Goal: Task Accomplishment & Management: Manage account settings

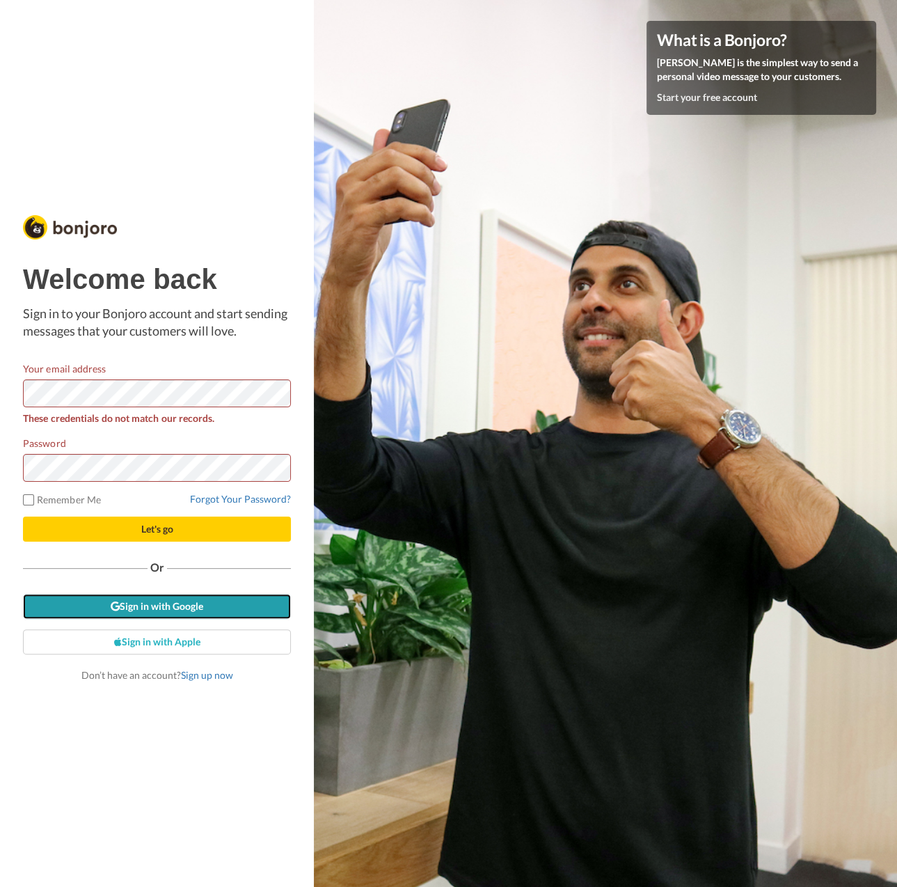
click at [200, 610] on link "Sign in with Google" at bounding box center [157, 606] width 268 height 25
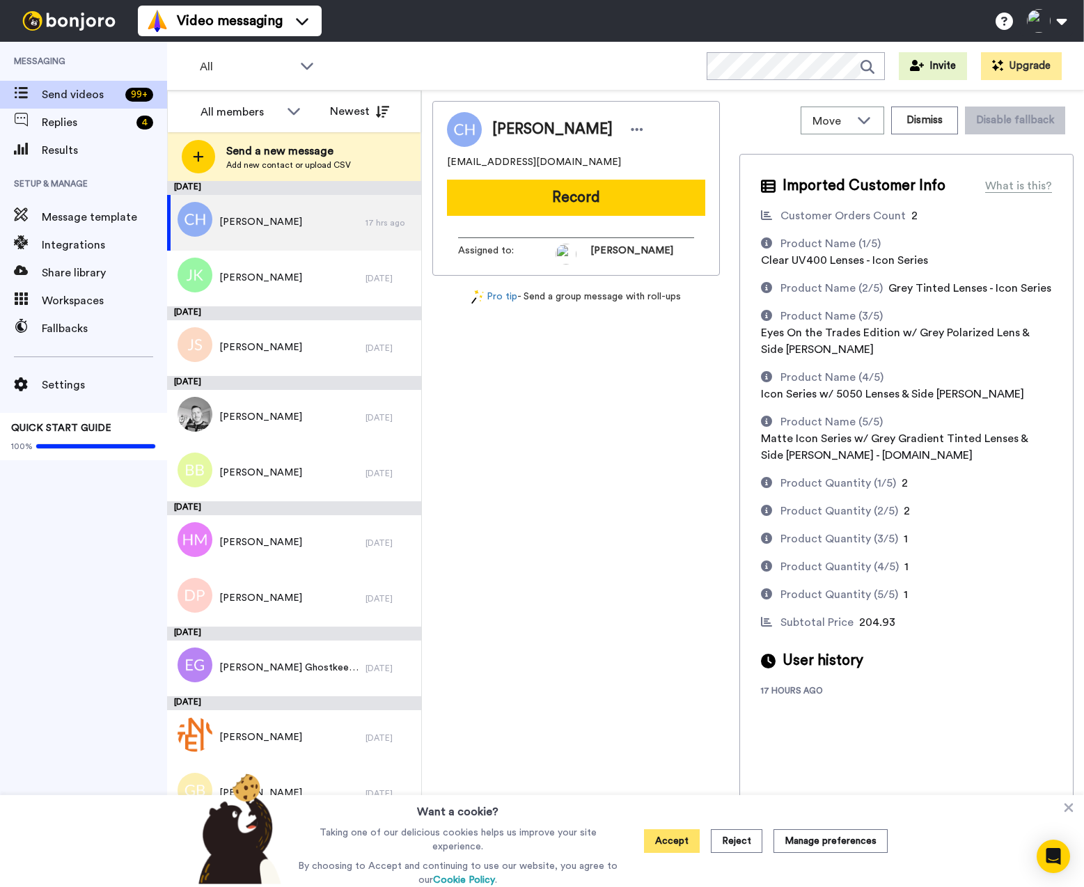
click at [676, 847] on button "Accept" at bounding box center [672, 841] width 56 height 24
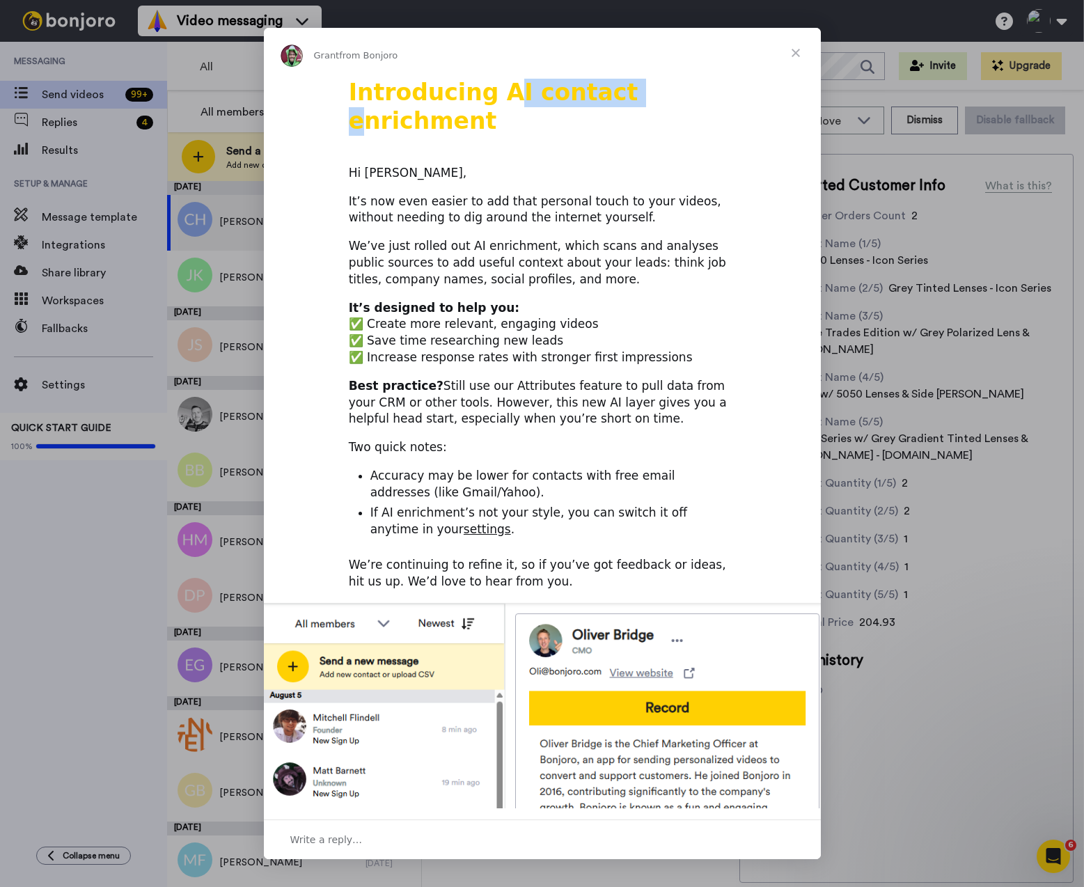
drag, startPoint x: 526, startPoint y: 95, endPoint x: 606, endPoint y: 120, distance: 84.1
click at [606, 120] on div "Introducing AI contact enrichment Hi Peter, It’s now even easier to add that pe…" at bounding box center [542, 555] width 557 height 955
drag, startPoint x: 465, startPoint y: 155, endPoint x: 546, endPoint y: 227, distance: 108.5
click at [532, 209] on div "Introducing AI contact enrichment Hi Peter, It’s now even easier to add that pe…" at bounding box center [542, 555] width 557 height 955
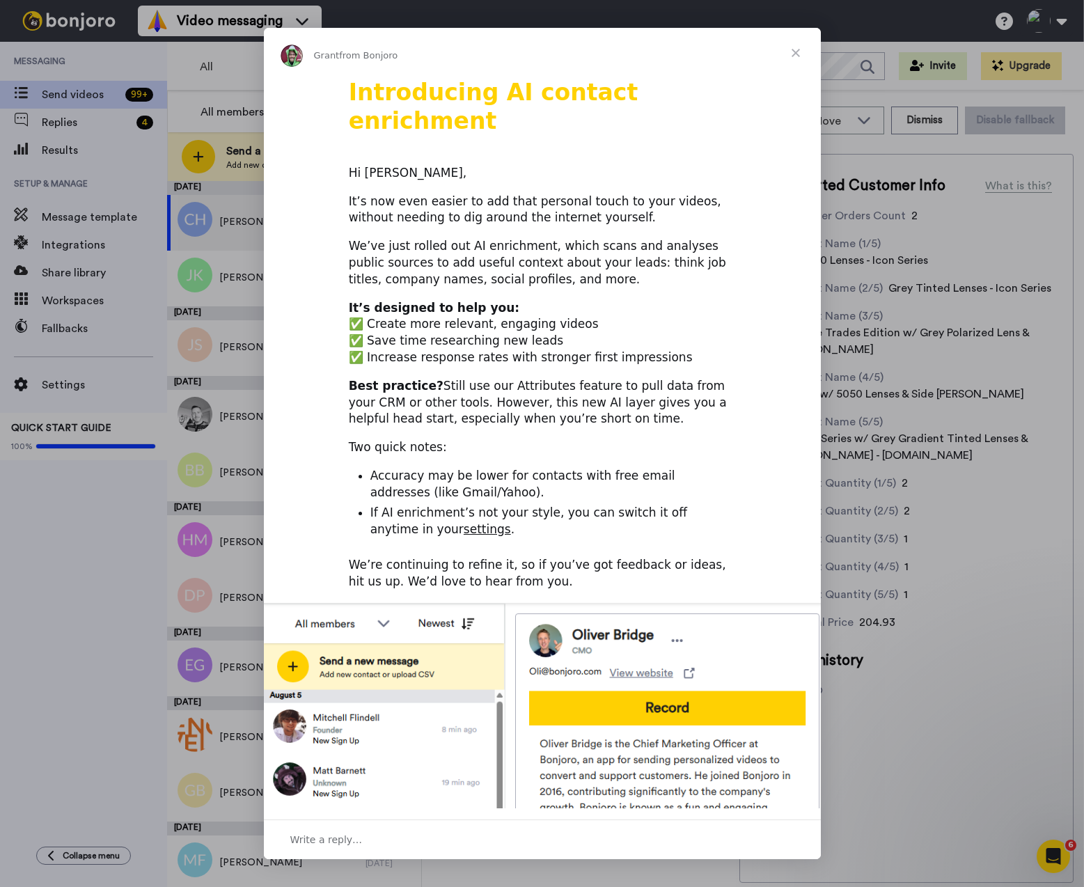
click at [546, 238] on div "We’ve just rolled out AI enrichment, which scans and analyses public sources to…" at bounding box center [542, 262] width 387 height 49
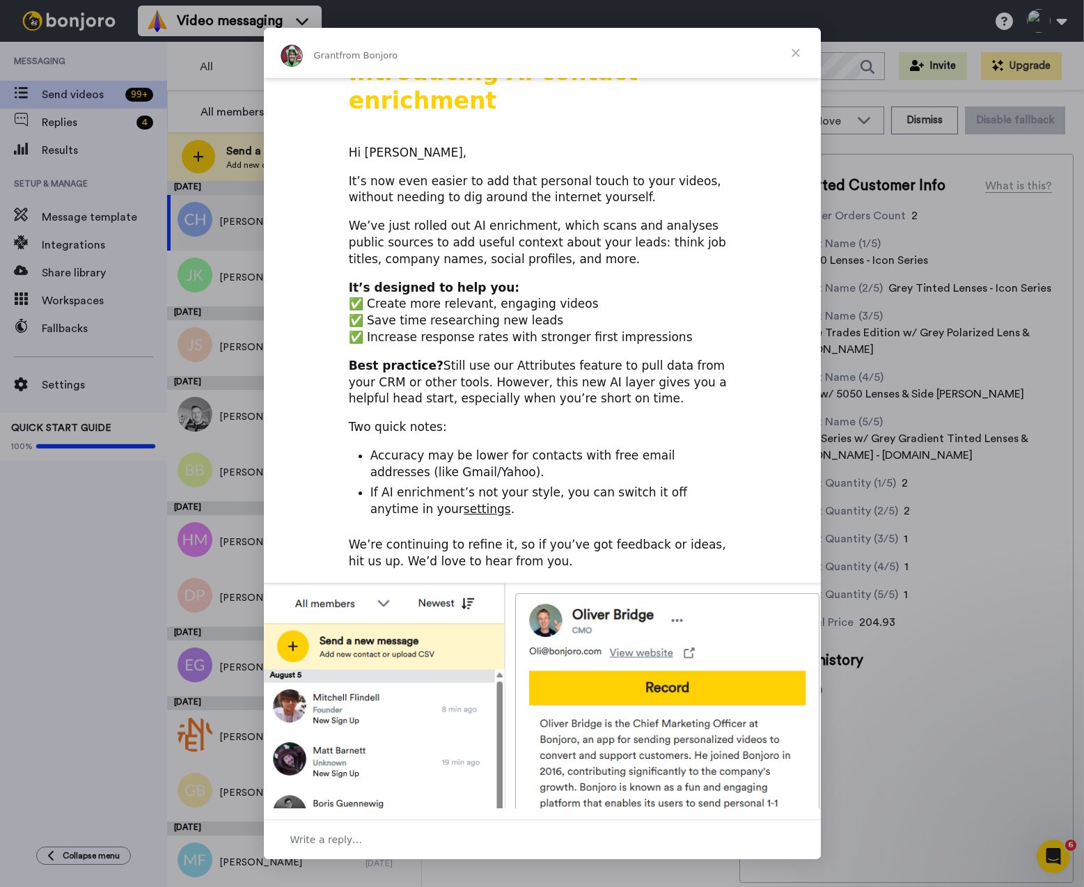
scroll to position [35, 0]
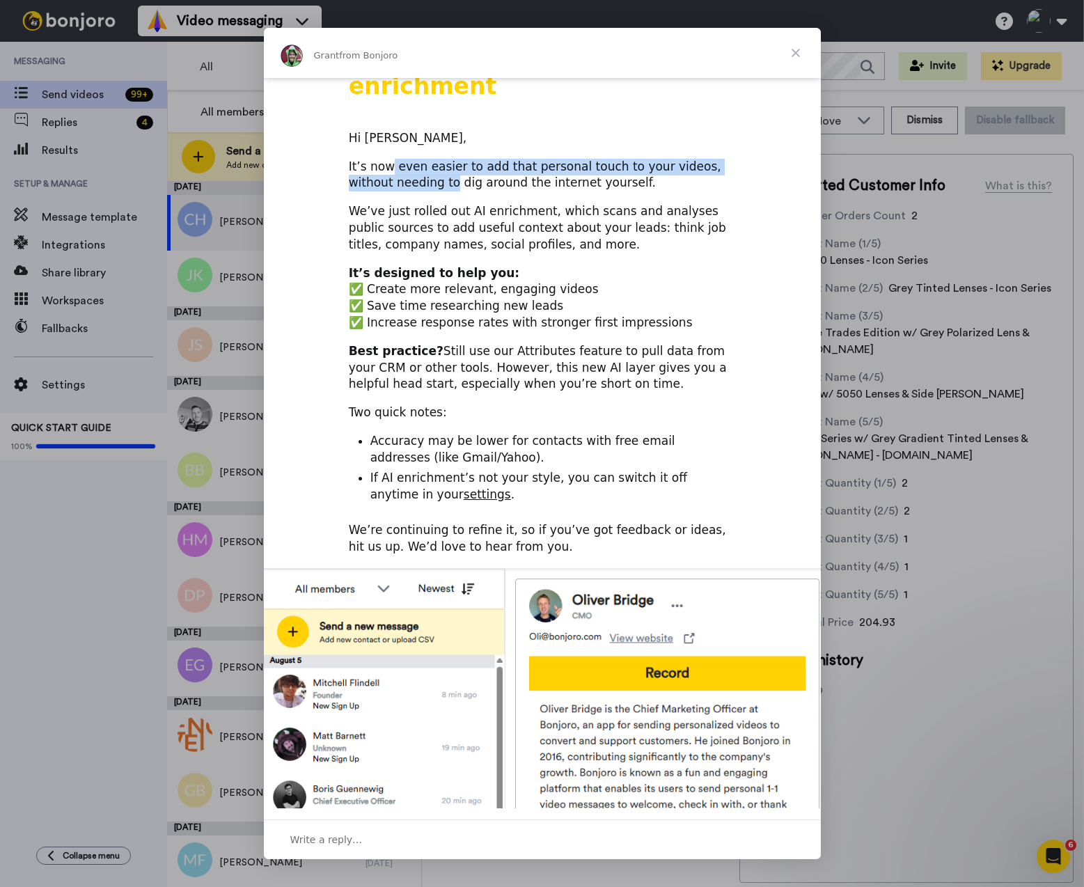
drag, startPoint x: 386, startPoint y: 145, endPoint x: 409, endPoint y: 175, distance: 37.6
click at [409, 171] on div "Introducing AI contact enrichment Hi Peter, It’s now even easier to add that pe…" at bounding box center [542, 520] width 557 height 955
click at [409, 203] on div "We’ve just rolled out AI enrichment, which scans and analyses public sources to…" at bounding box center [542, 227] width 387 height 49
drag, startPoint x: 407, startPoint y: 170, endPoint x: 413, endPoint y: 200, distance: 30.4
click at [413, 200] on div "Introducing AI contact enrichment Hi Peter, It’s now even easier to add that pe…" at bounding box center [542, 520] width 557 height 955
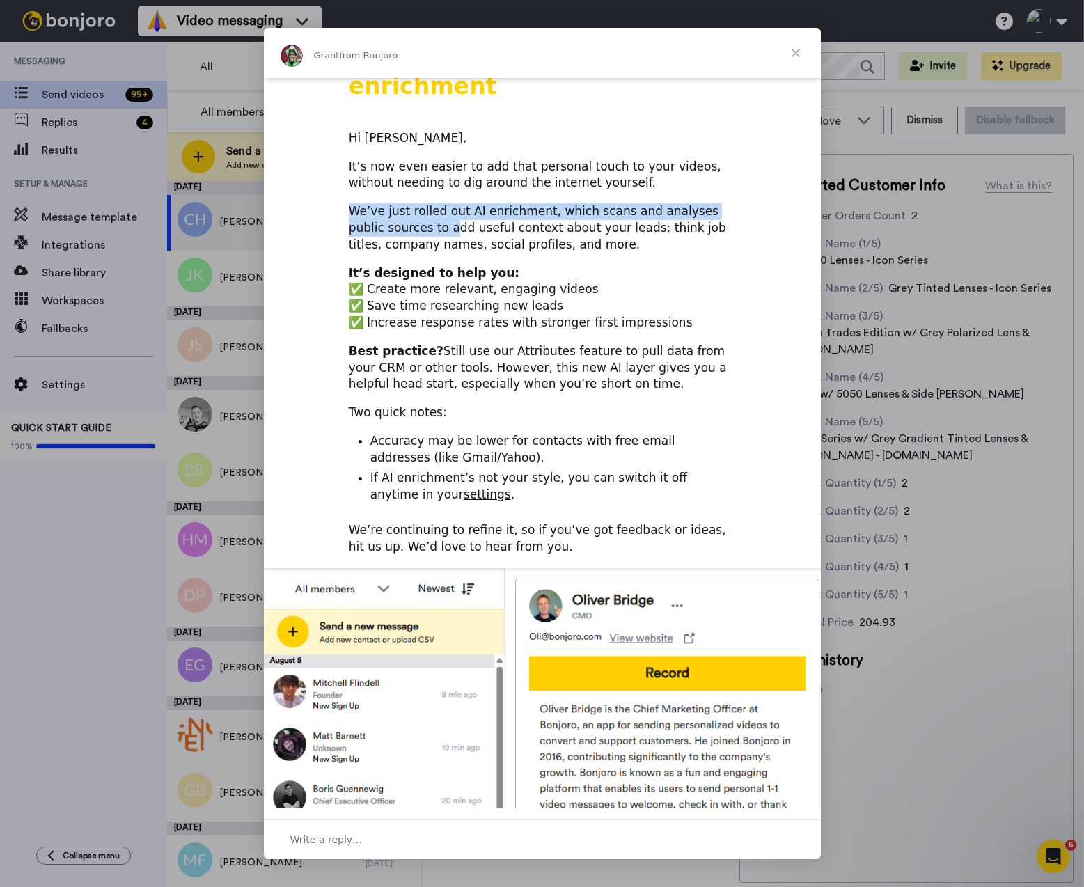
click at [413, 203] on div "We’ve just rolled out AI enrichment, which scans and analyses public sources to…" at bounding box center [542, 227] width 387 height 49
drag, startPoint x: 382, startPoint y: 188, endPoint x: 404, endPoint y: 228, distance: 46.1
click at [396, 216] on div "We’ve just rolled out AI enrichment, which scans and analyses public sources to…" at bounding box center [542, 227] width 387 height 49
click at [404, 227] on div "Introducing AI contact enrichment Hi Peter, It’s now even easier to add that pe…" at bounding box center [542, 520] width 557 height 955
drag, startPoint x: 407, startPoint y: 191, endPoint x: 407, endPoint y: 218, distance: 27.1
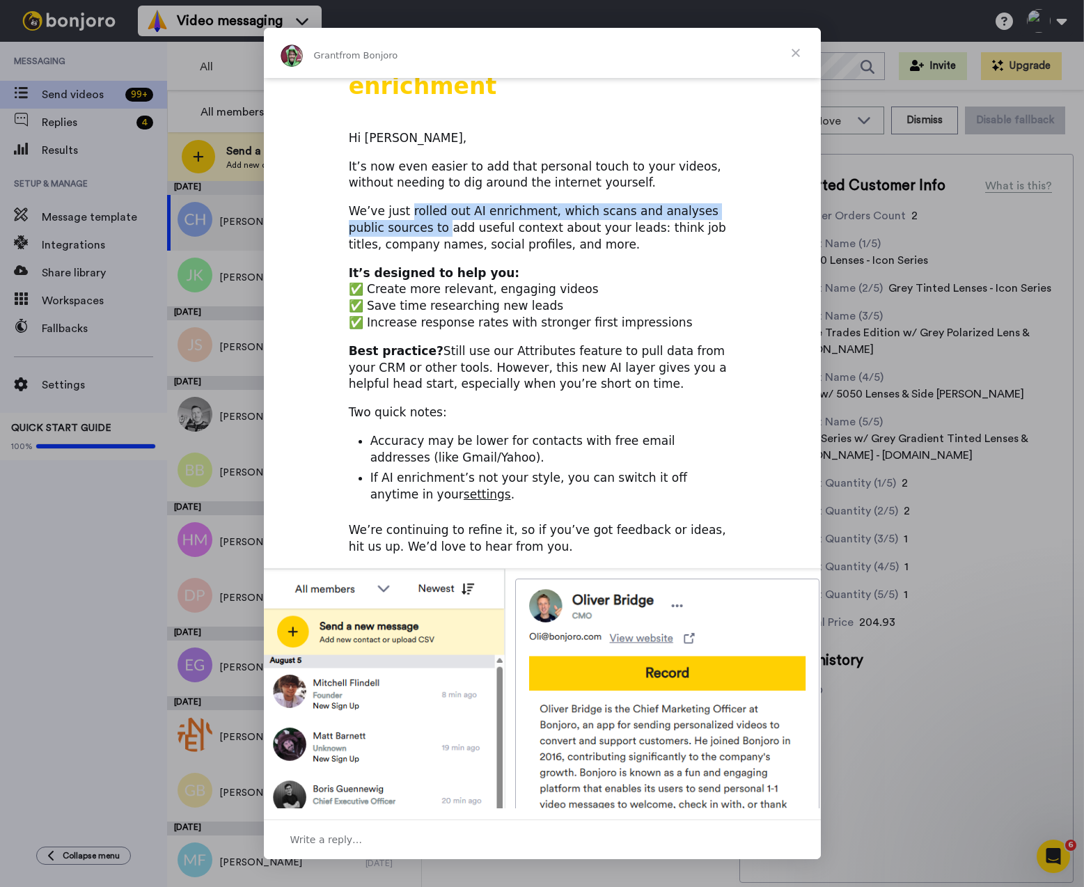
click at [407, 216] on div "We’ve just rolled out AI enrichment, which scans and analyses public sources to…" at bounding box center [542, 227] width 387 height 49
click at [407, 218] on div "We’ve just rolled out AI enrichment, which scans and analyses public sources to…" at bounding box center [542, 227] width 387 height 49
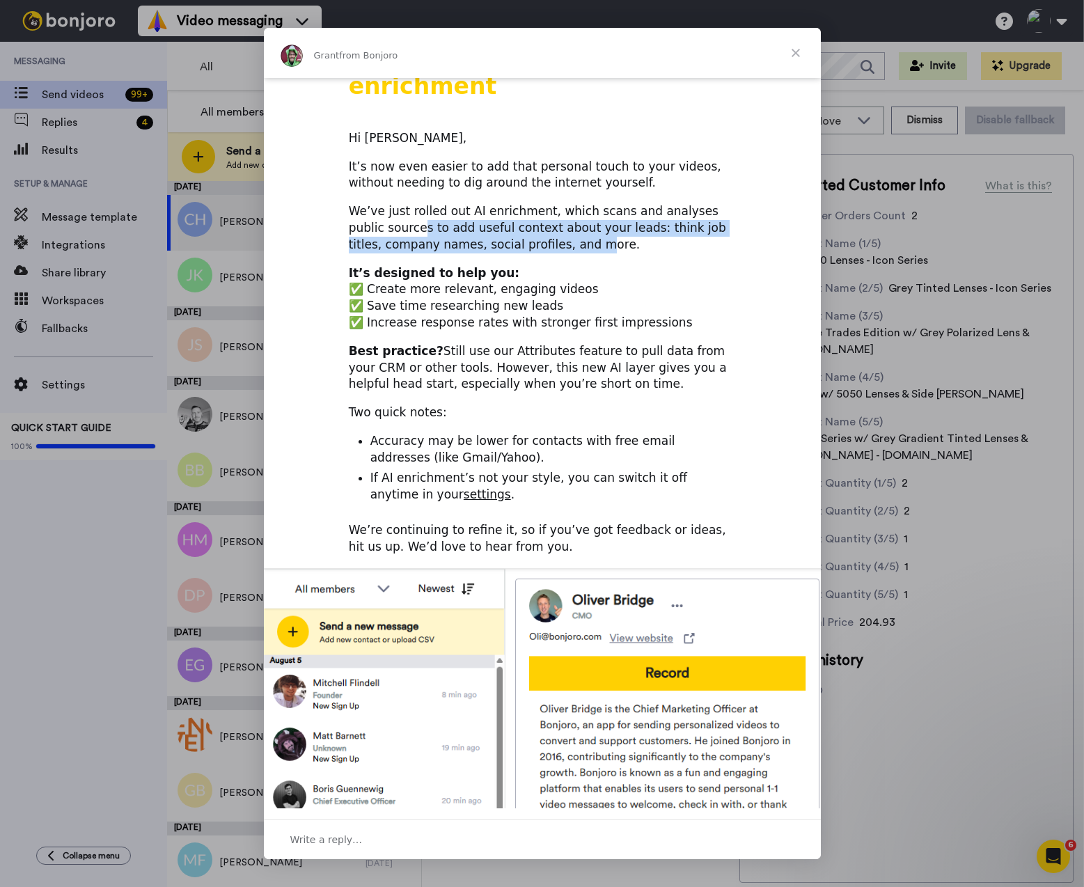
drag, startPoint x: 386, startPoint y: 196, endPoint x: 500, endPoint y: 224, distance: 118.3
click at [500, 224] on div "We’ve just rolled out AI enrichment, which scans and analyses public sources to…" at bounding box center [542, 227] width 387 height 49
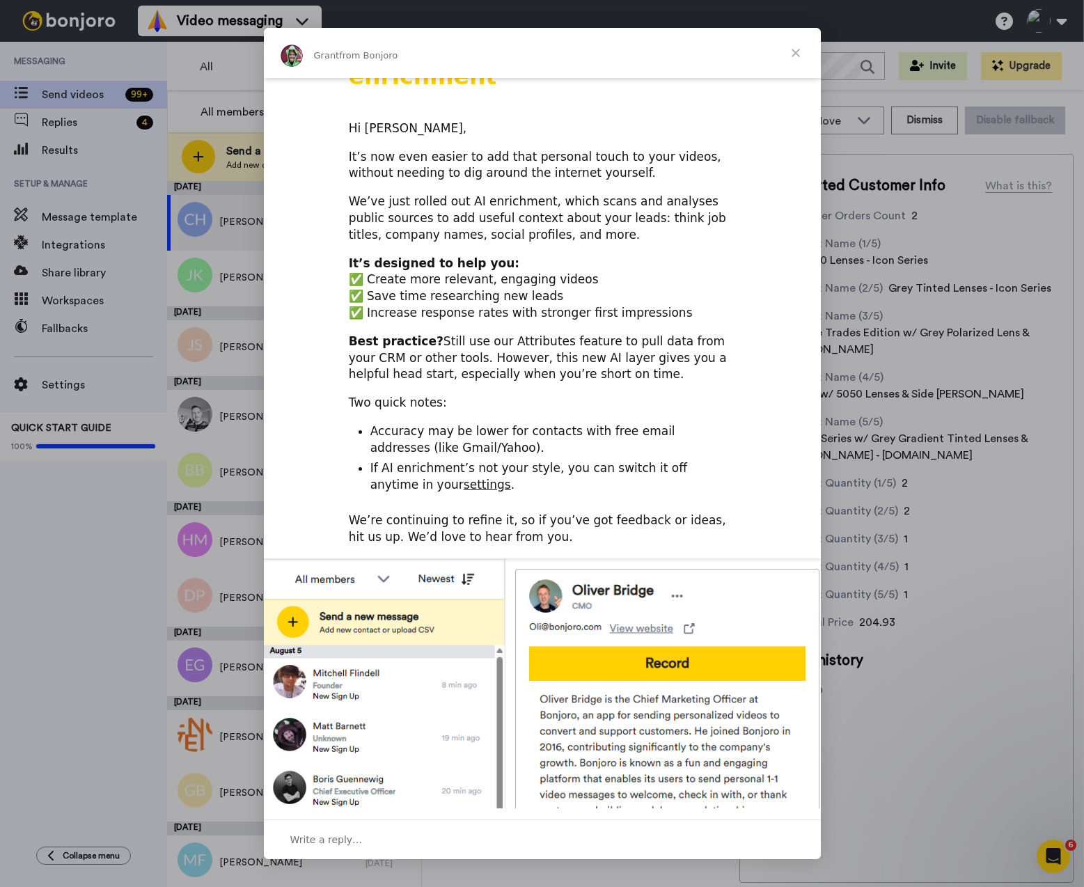
scroll to position [45, 0]
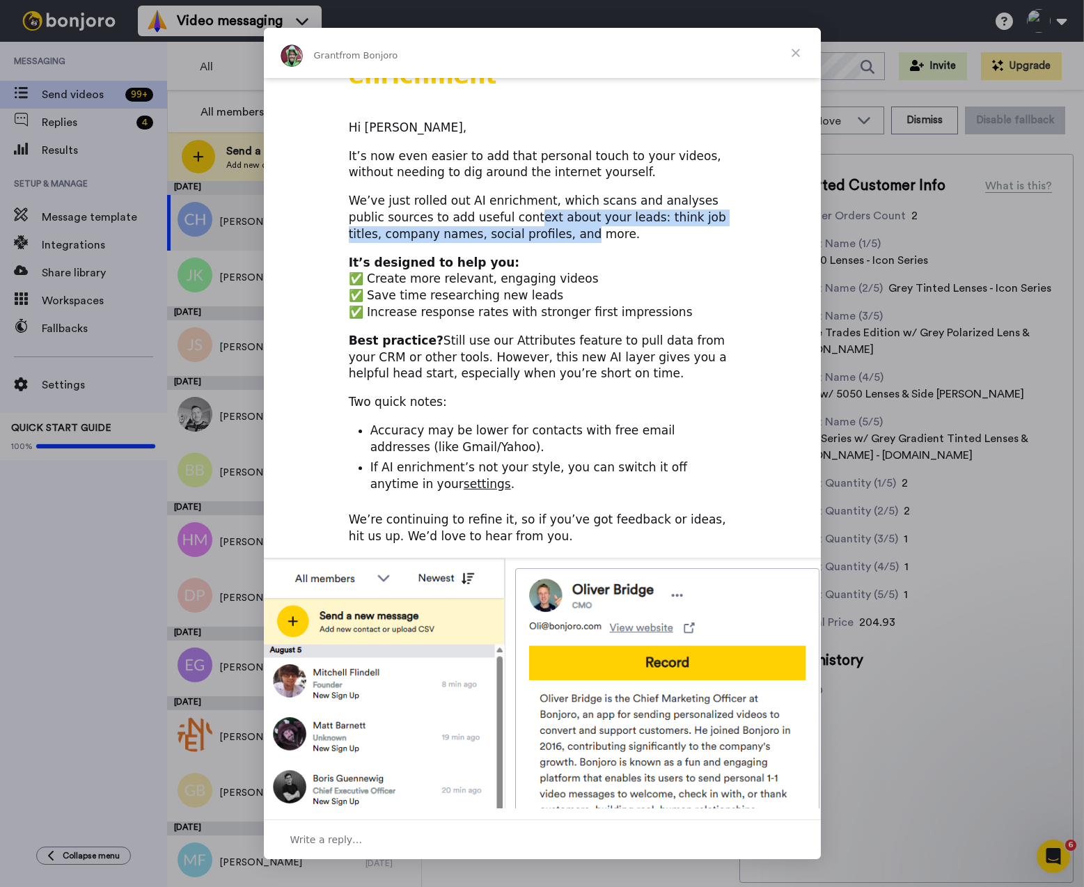
drag, startPoint x: 491, startPoint y: 187, endPoint x: 491, endPoint y: 201, distance: 13.9
click at [491, 201] on div "We’ve just rolled out AI enrichment, which scans and analyses public sources to…" at bounding box center [542, 217] width 387 height 49
click at [491, 203] on div "We’ve just rolled out AI enrichment, which scans and analyses public sources to…" at bounding box center [542, 217] width 387 height 49
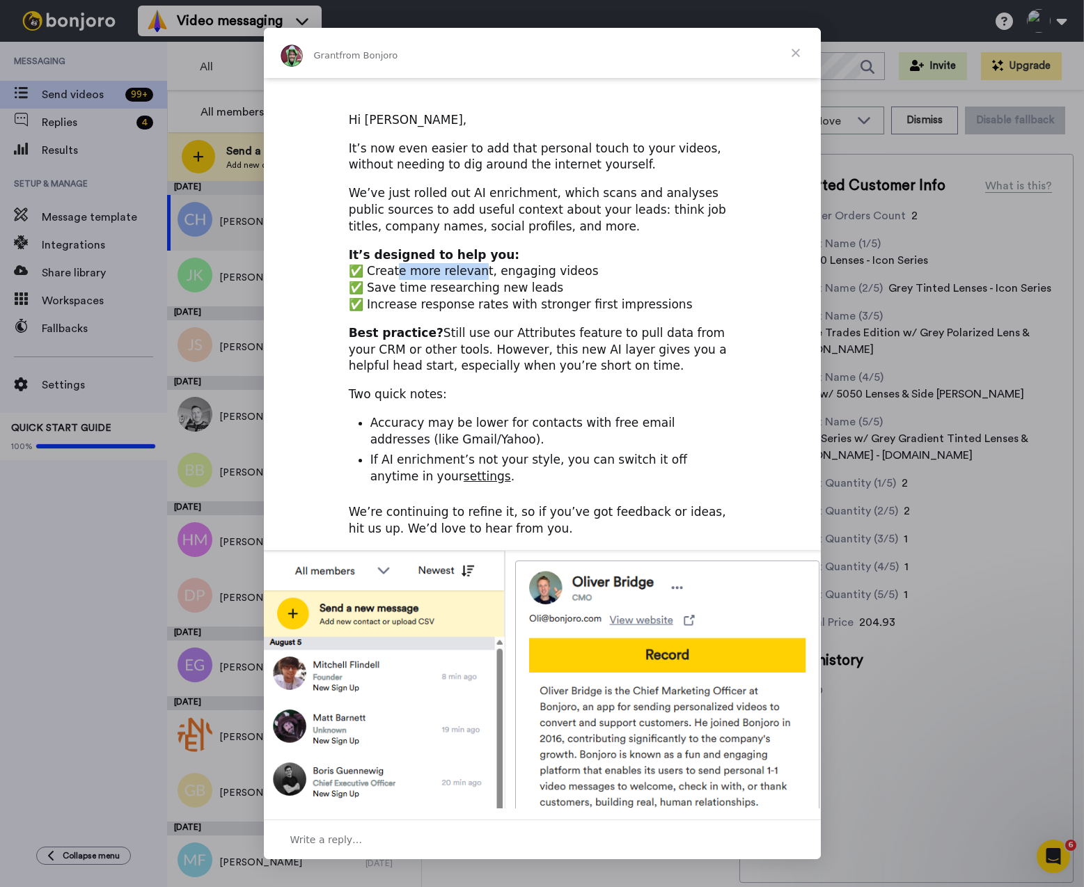
drag, startPoint x: 392, startPoint y: 243, endPoint x: 472, endPoint y: 251, distance: 80.5
click at [472, 251] on div "It’s designed to help you: ✅ Create more relevant, engaging videos ✅ Save time …" at bounding box center [542, 280] width 387 height 66
drag, startPoint x: 418, startPoint y: 251, endPoint x: 443, endPoint y: 279, distance: 38.4
click at [437, 277] on div "It’s designed to help you: ✅ Create more relevant, engaging videos ✅ Save time …" at bounding box center [542, 280] width 387 height 66
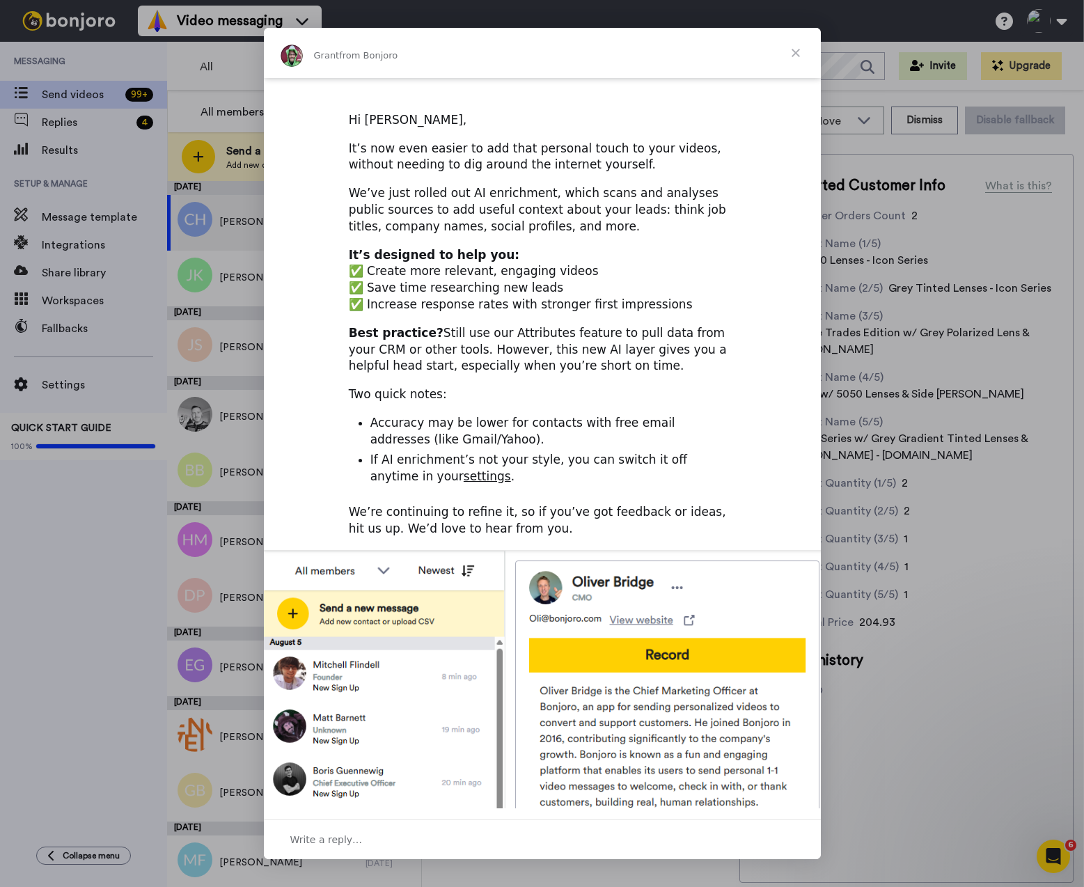
click at [443, 270] on div "It’s designed to help you: ✅ Create more relevant, engaging videos ✅ Save time …" at bounding box center [542, 280] width 387 height 66
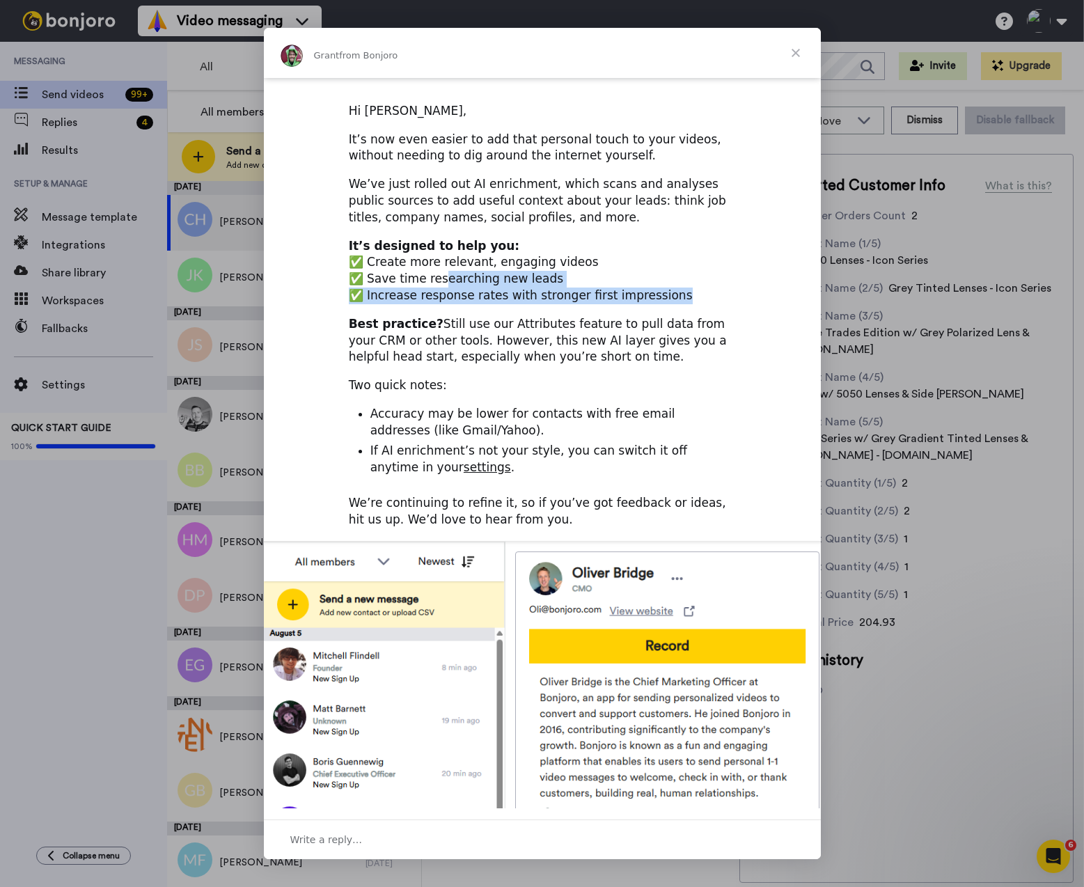
drag, startPoint x: 436, startPoint y: 255, endPoint x: 436, endPoint y: 308, distance: 53.6
click at [436, 287] on div "Introducing AI contact enrichment Hi Peter, It’s now even easier to add that pe…" at bounding box center [542, 493] width 557 height 955
click at [436, 316] on div "Best practice? Still use our Attributes feature to pull data from your CRM or o…" at bounding box center [542, 340] width 387 height 49
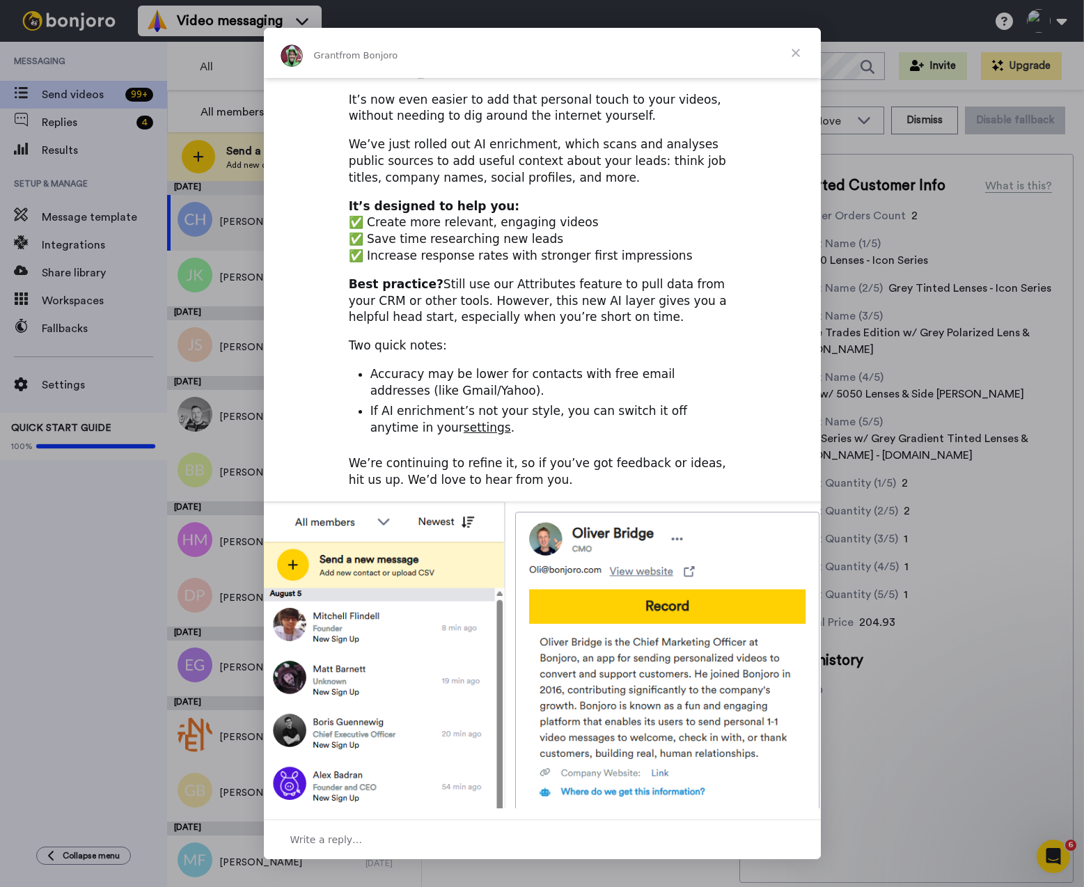
drag, startPoint x: 437, startPoint y: 269, endPoint x: 437, endPoint y: 330, distance: 60.5
click at [437, 305] on div "Introducing AI contact enrichment Hi Peter, It’s now even easier to add that pe…" at bounding box center [542, 453] width 557 height 955
click at [437, 329] on div "Introducing AI contact enrichment Hi Peter, It’s now even easier to add that pe…" at bounding box center [542, 453] width 557 height 955
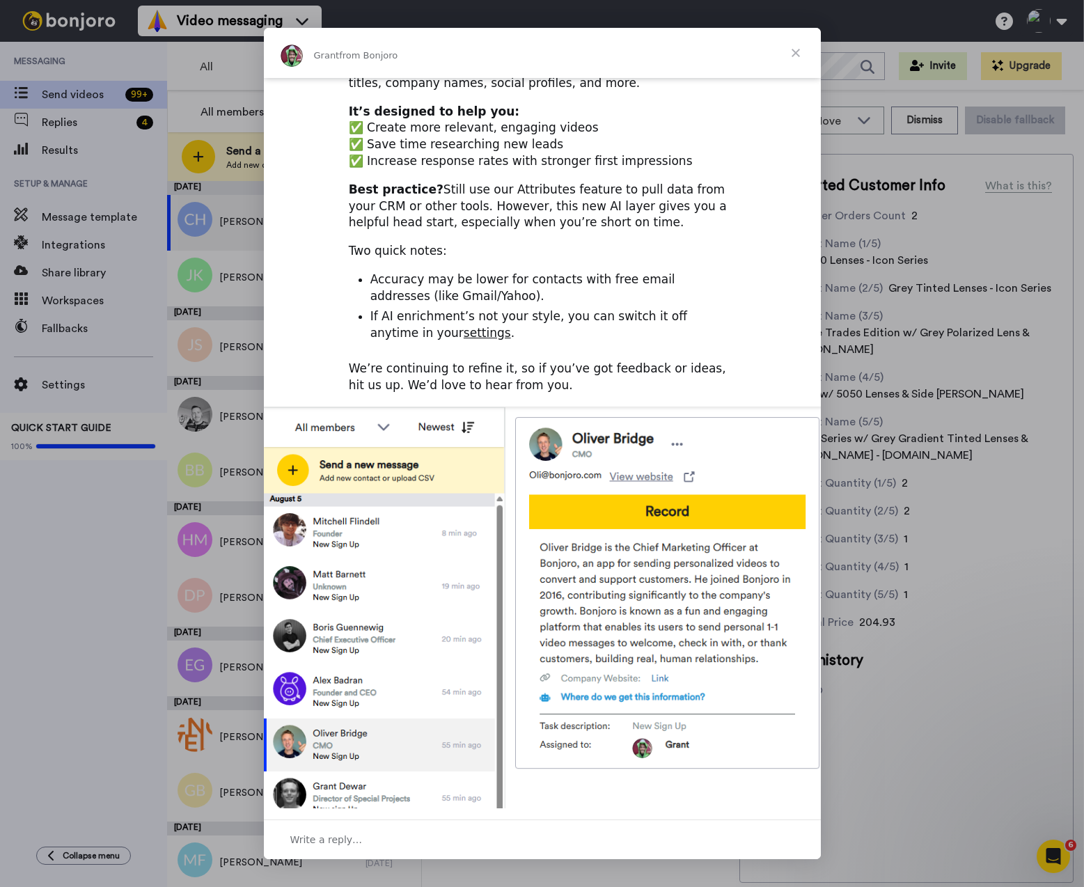
click at [805, 54] on span "Close" at bounding box center [795, 53] width 50 height 50
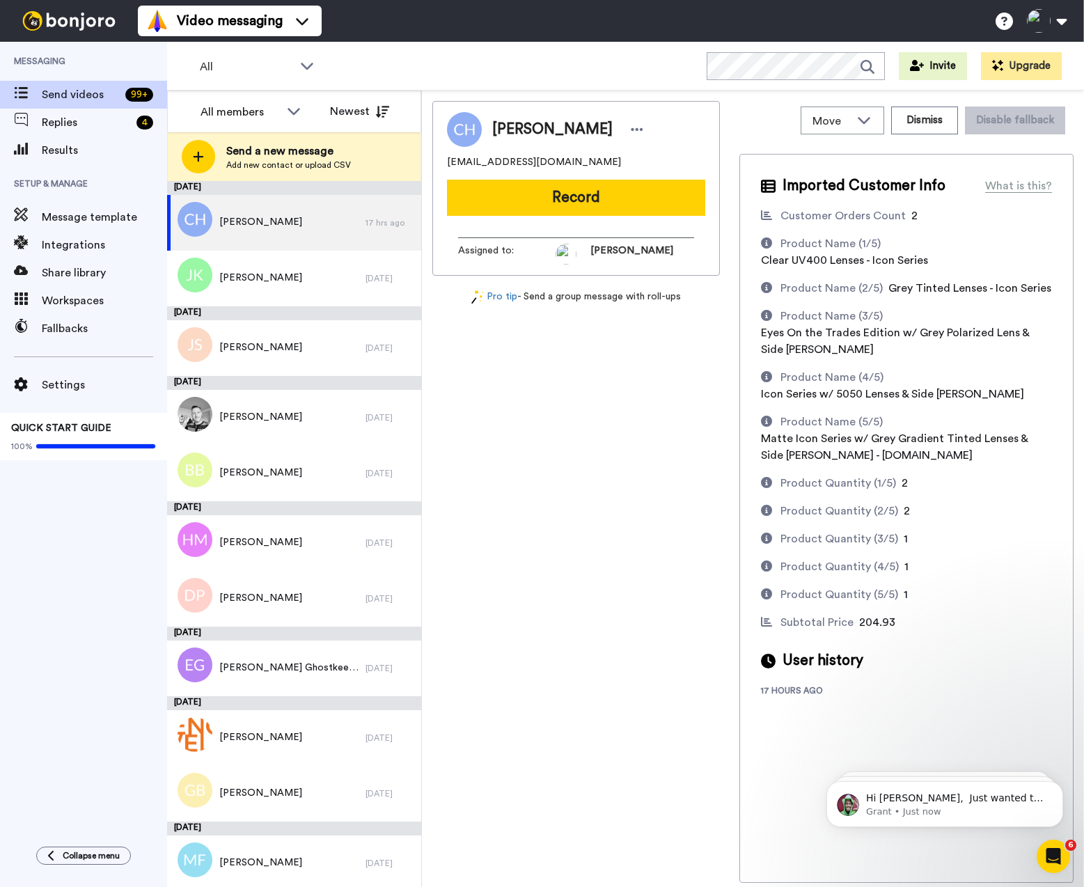
scroll to position [0, 0]
click at [100, 142] on span "Results" at bounding box center [104, 150] width 125 height 17
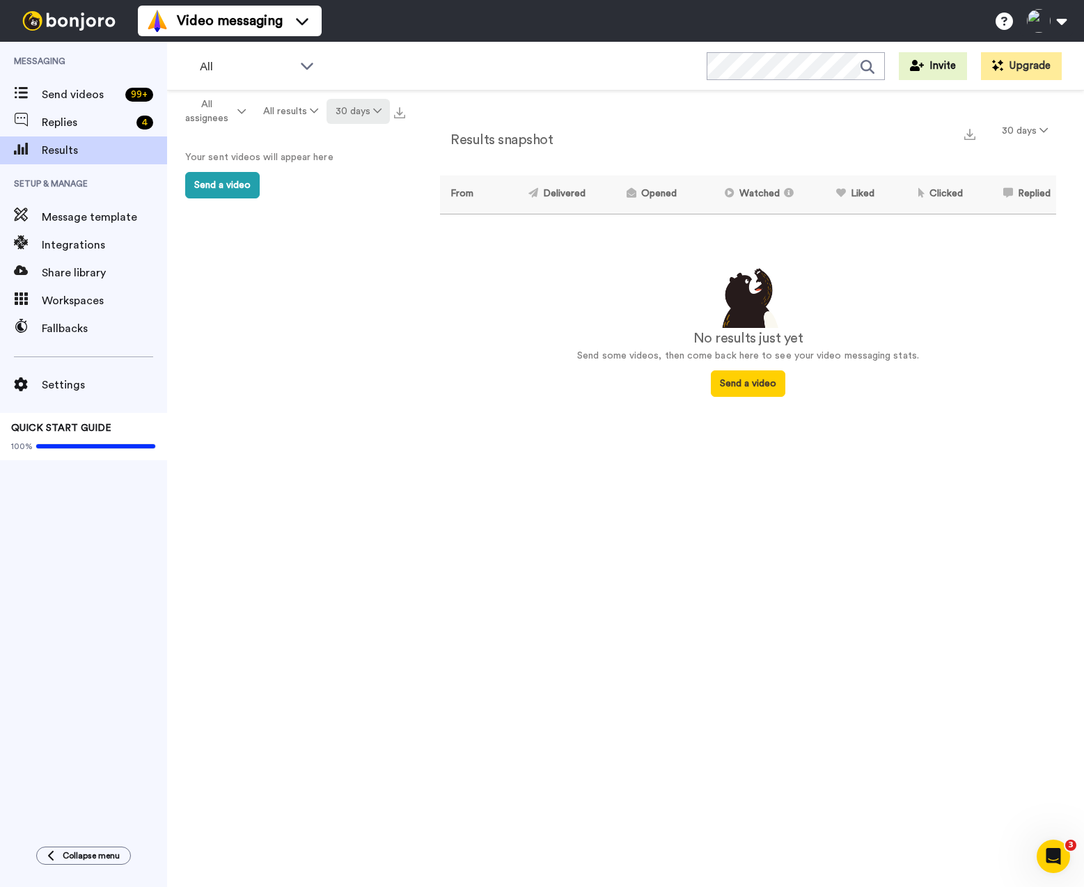
click at [358, 106] on button "30 days" at bounding box center [357, 111] width 63 height 25
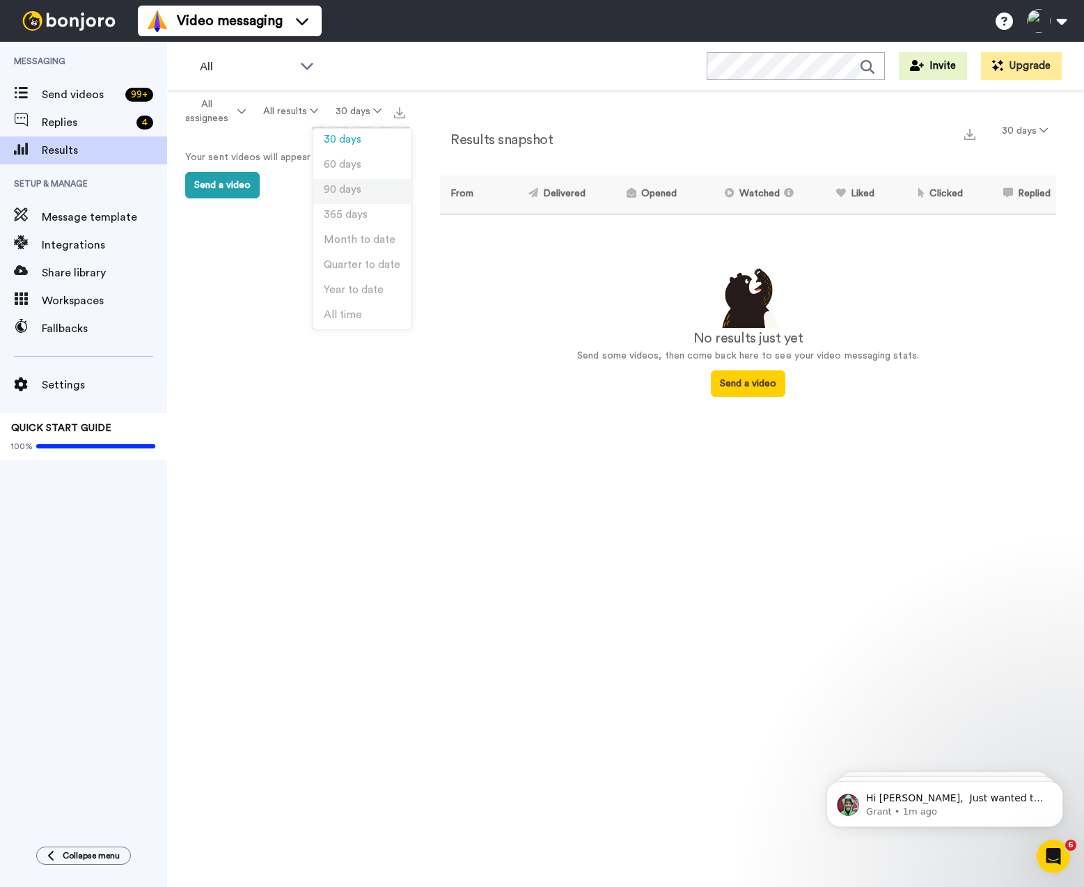
click at [363, 183] on li "90 days" at bounding box center [361, 191] width 97 height 25
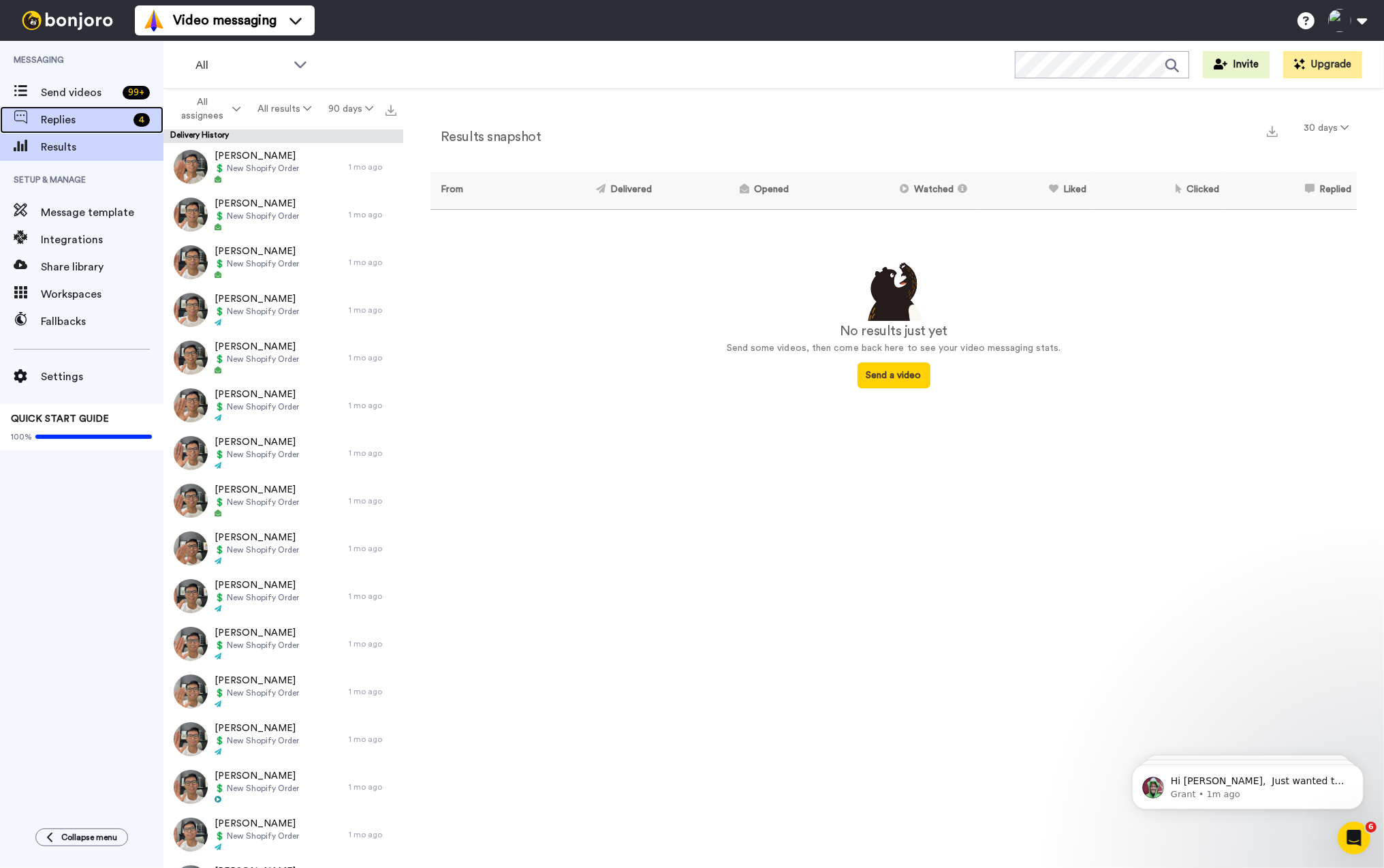
click at [69, 120] on span "Replies" at bounding box center [84, 119] width 87 height 17
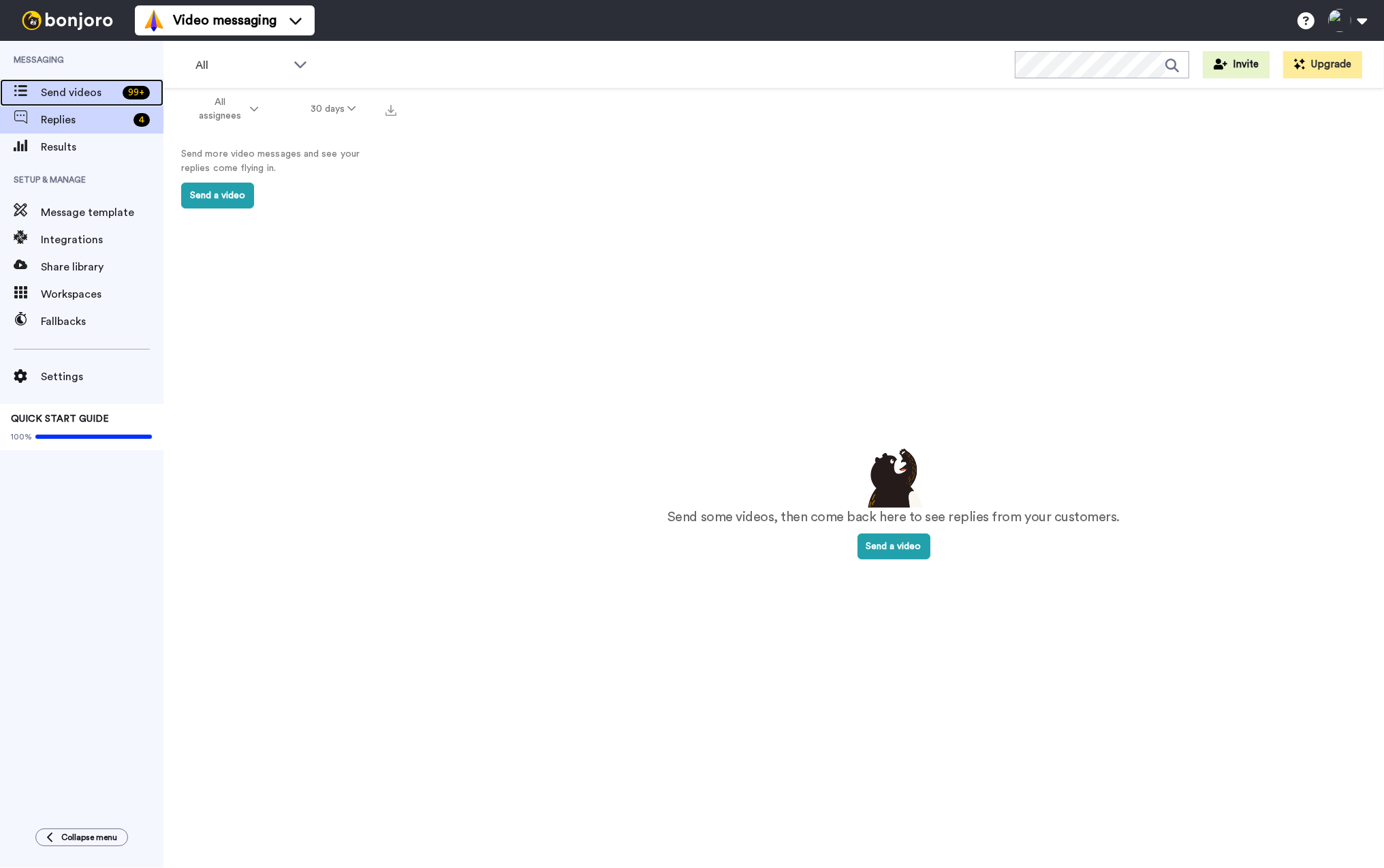
click at [82, 88] on span "Send videos" at bounding box center [79, 92] width 76 height 17
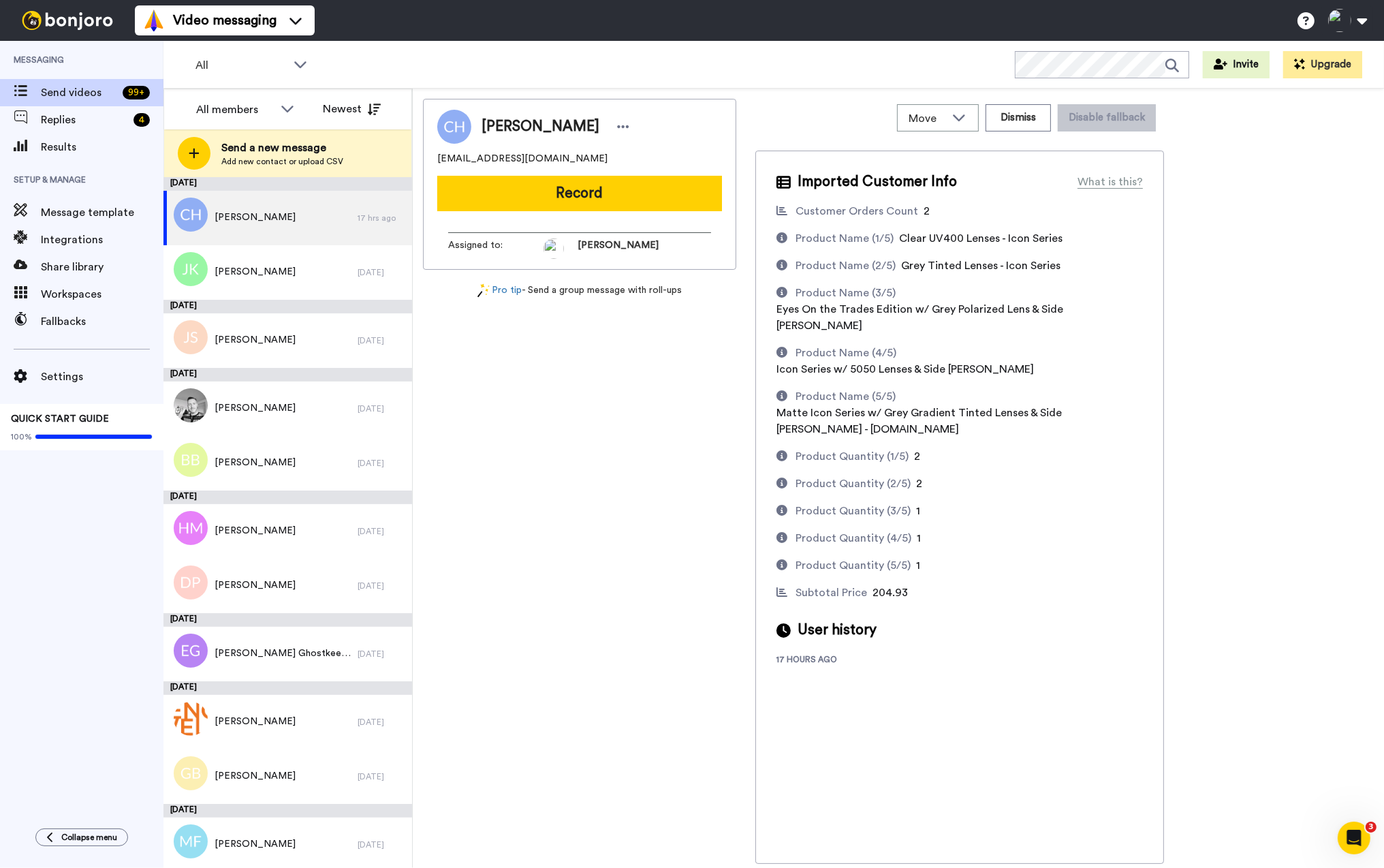
click at [1352, 22] on button at bounding box center [1347, 21] width 52 height 30
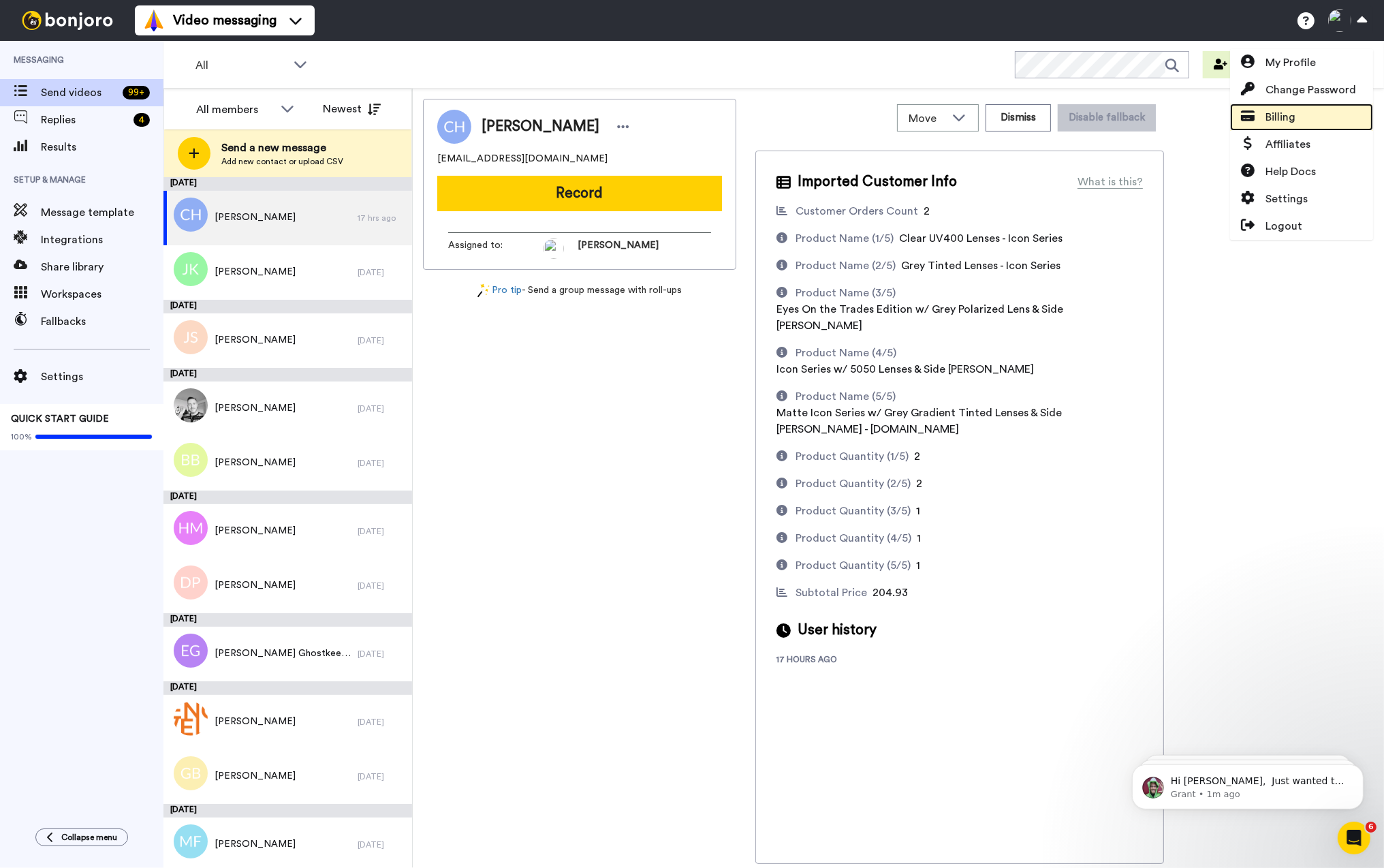
click at [1289, 111] on span "Billing" at bounding box center [1280, 116] width 30 height 17
click at [1276, 118] on span "Billing" at bounding box center [1280, 116] width 30 height 17
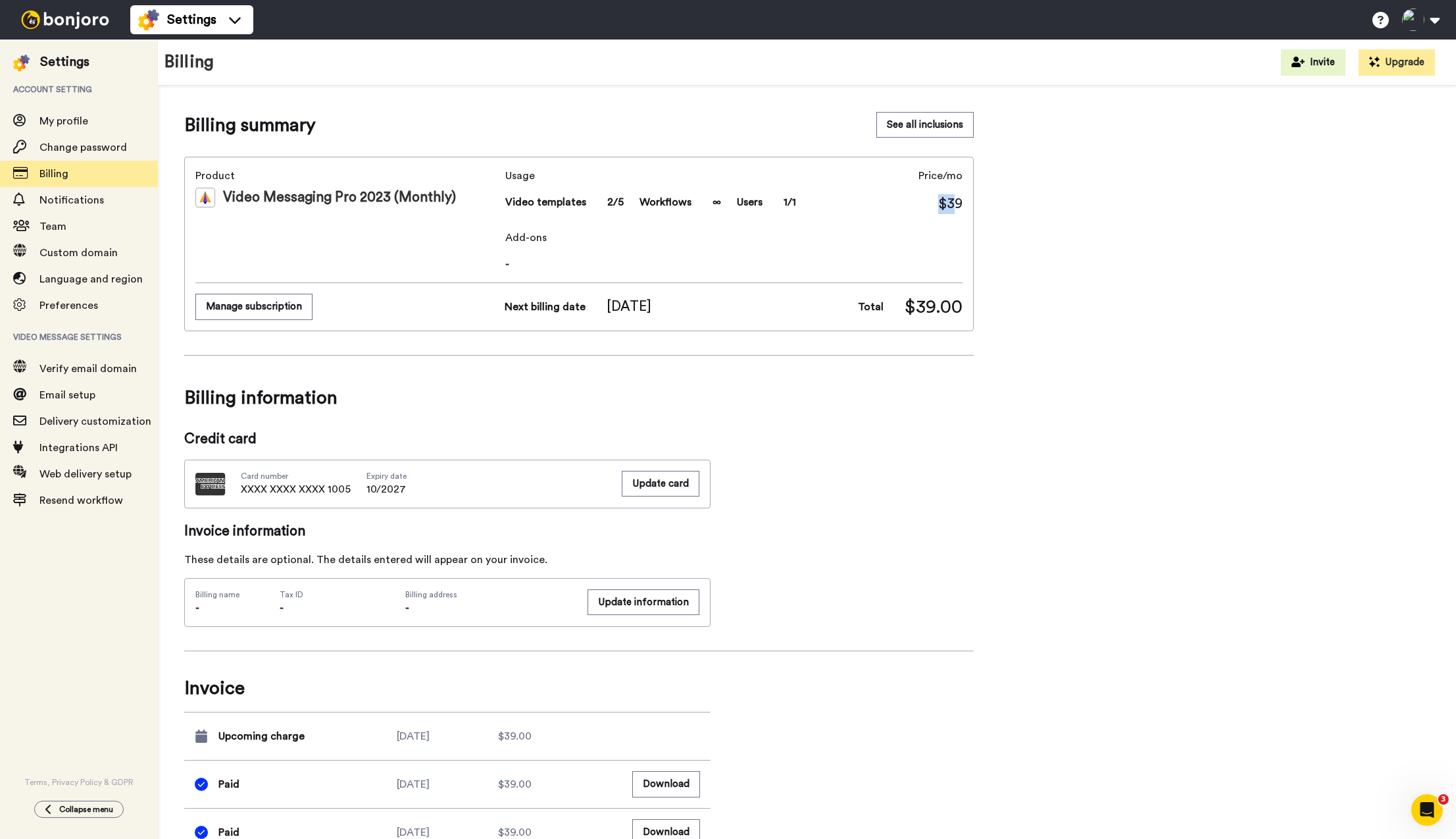
drag, startPoint x: 956, startPoint y: 213, endPoint x: 879, endPoint y: 213, distance: 77.0
click at [882, 213] on div "Usage Video templates 2/5 Workflows ∞ Users 1/1 Price/mo $39" at bounding box center [734, 190] width 458 height 46
click at [879, 213] on div "Usage Video templates 2/5 Workflows ∞ Users 1/1 Price/mo $39" at bounding box center [734, 190] width 458 height 46
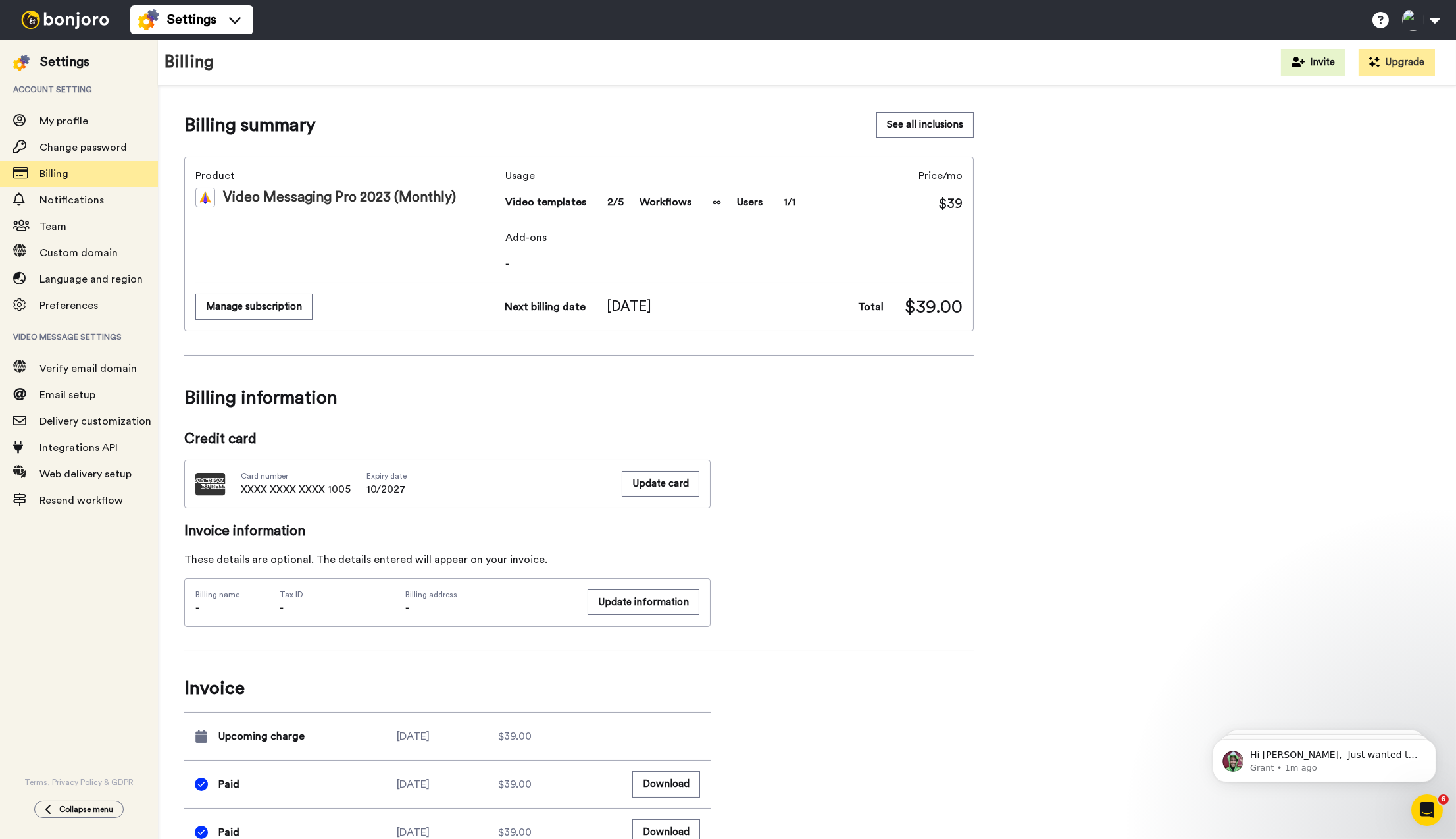
drag, startPoint x: 681, startPoint y: 308, endPoint x: 630, endPoint y: 308, distance: 51.0
click at [632, 308] on div "Next billing date [DATE]" at bounding box center [654, 306] width 299 height 20
click at [630, 308] on span "[DATE]" at bounding box center [629, 306] width 44 height 20
drag, startPoint x: 324, startPoint y: 199, endPoint x: 426, endPoint y: 223, distance: 104.8
click at [426, 223] on div "Product Video Messaging Pro 2023 (Monthly)" at bounding box center [348, 219] width 304 height 104
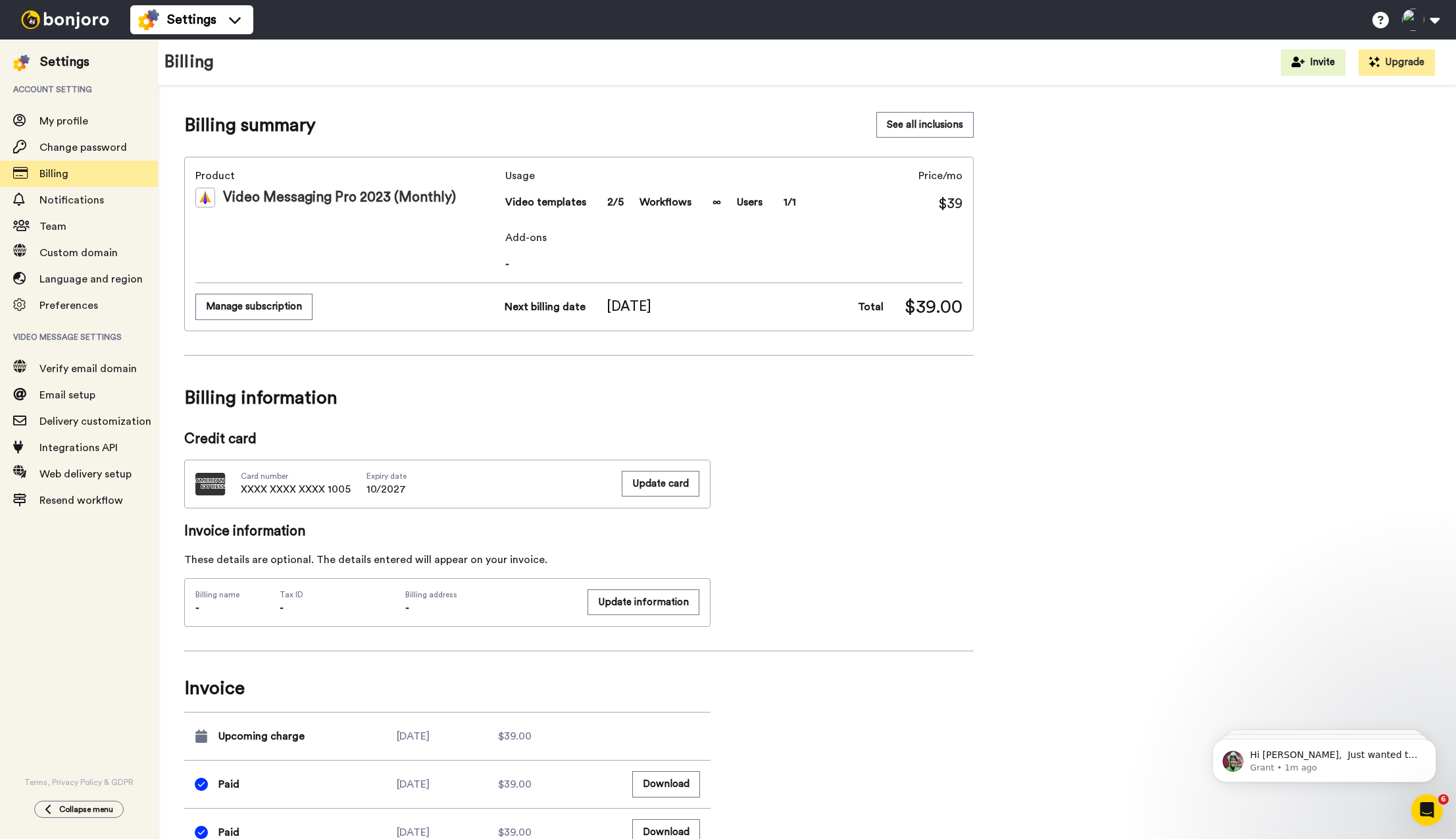
click at [426, 223] on div "Product Video Messaging Pro 2023 (Monthly)" at bounding box center [348, 219] width 304 height 104
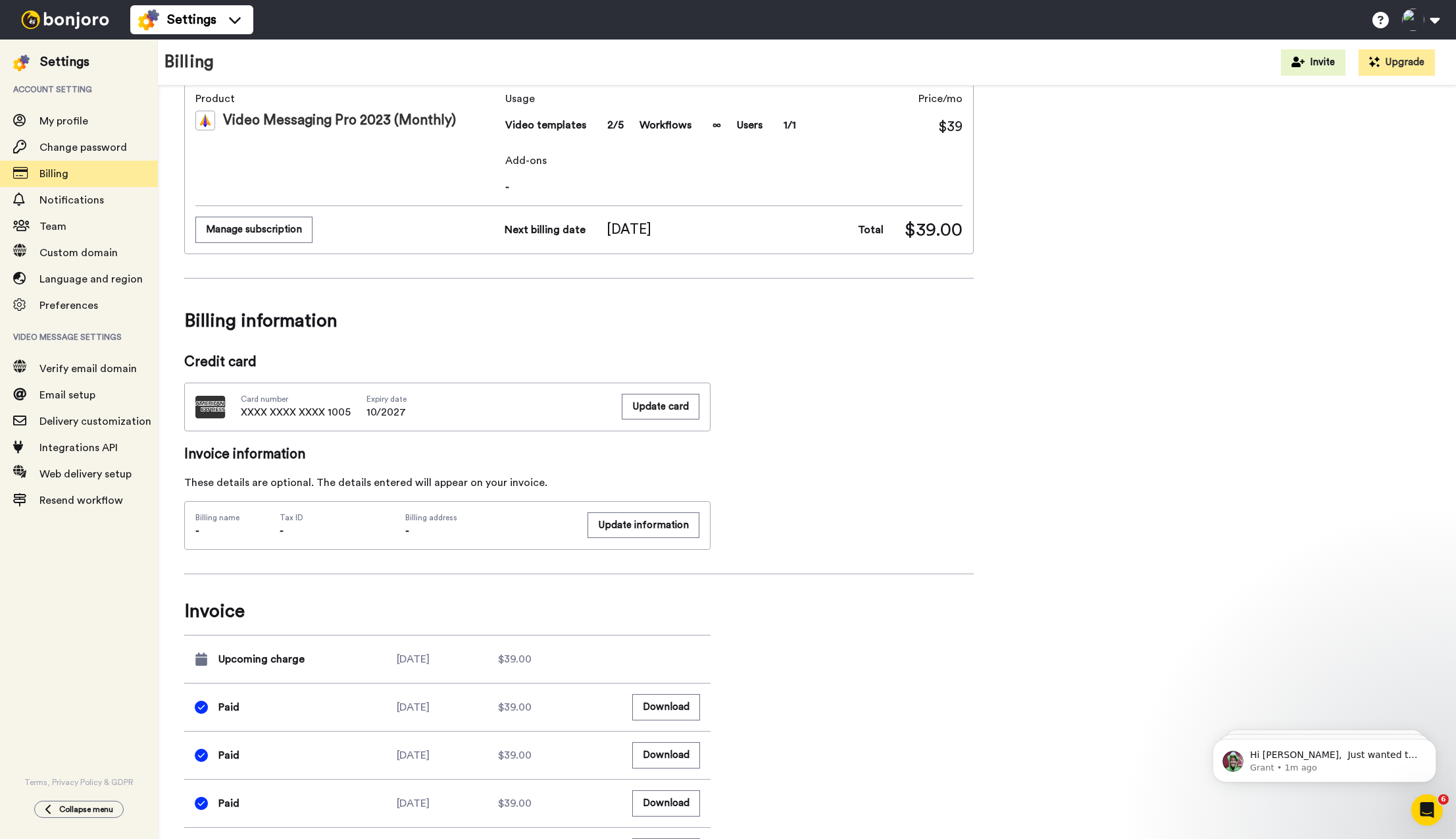
scroll to position [54, 0]
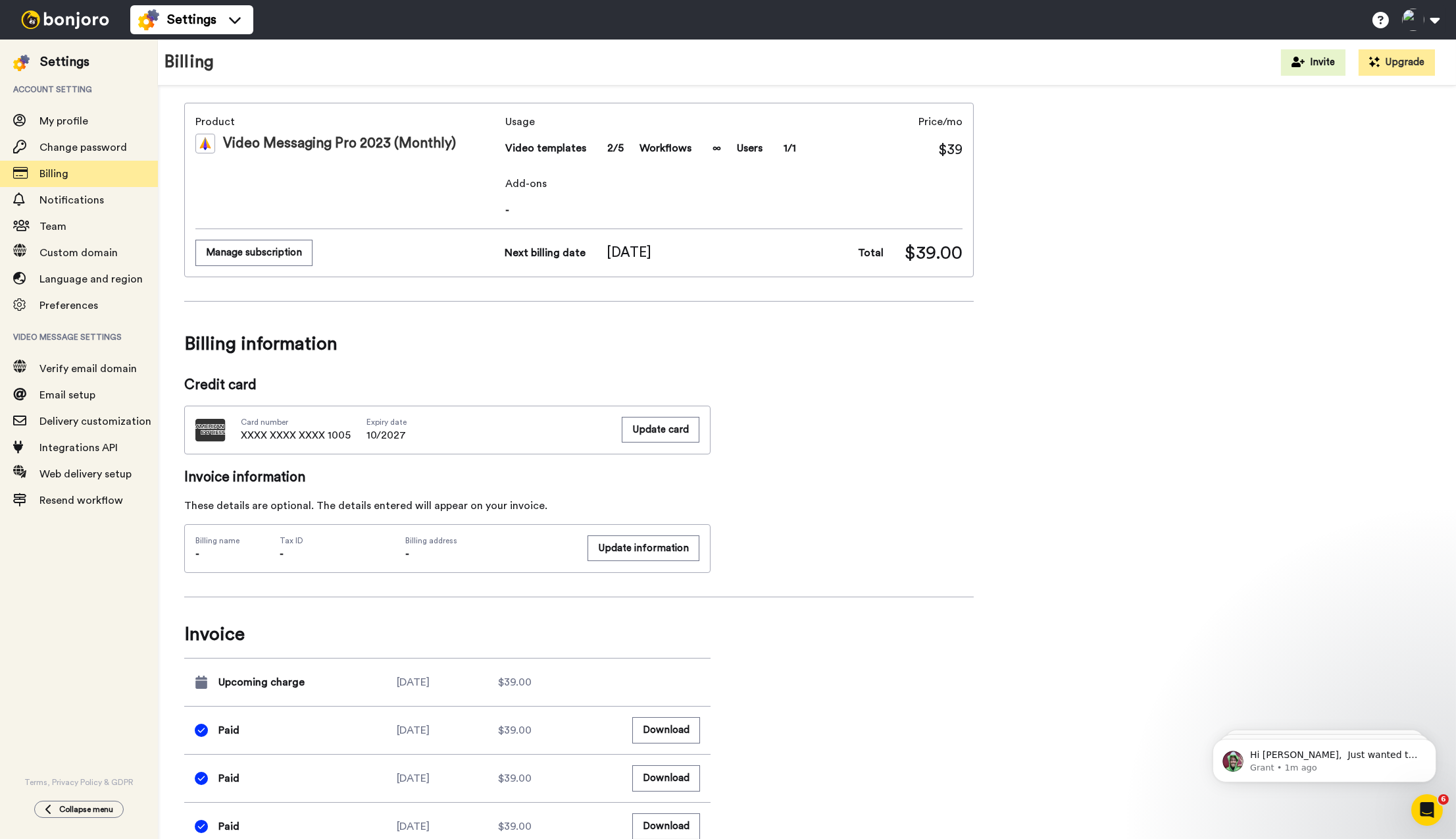
click at [940, 518] on div "Billing summary See all inclusions Product Video Messaging Pro 2023 (Monthly) U…" at bounding box center [579, 526] width 789 height 936
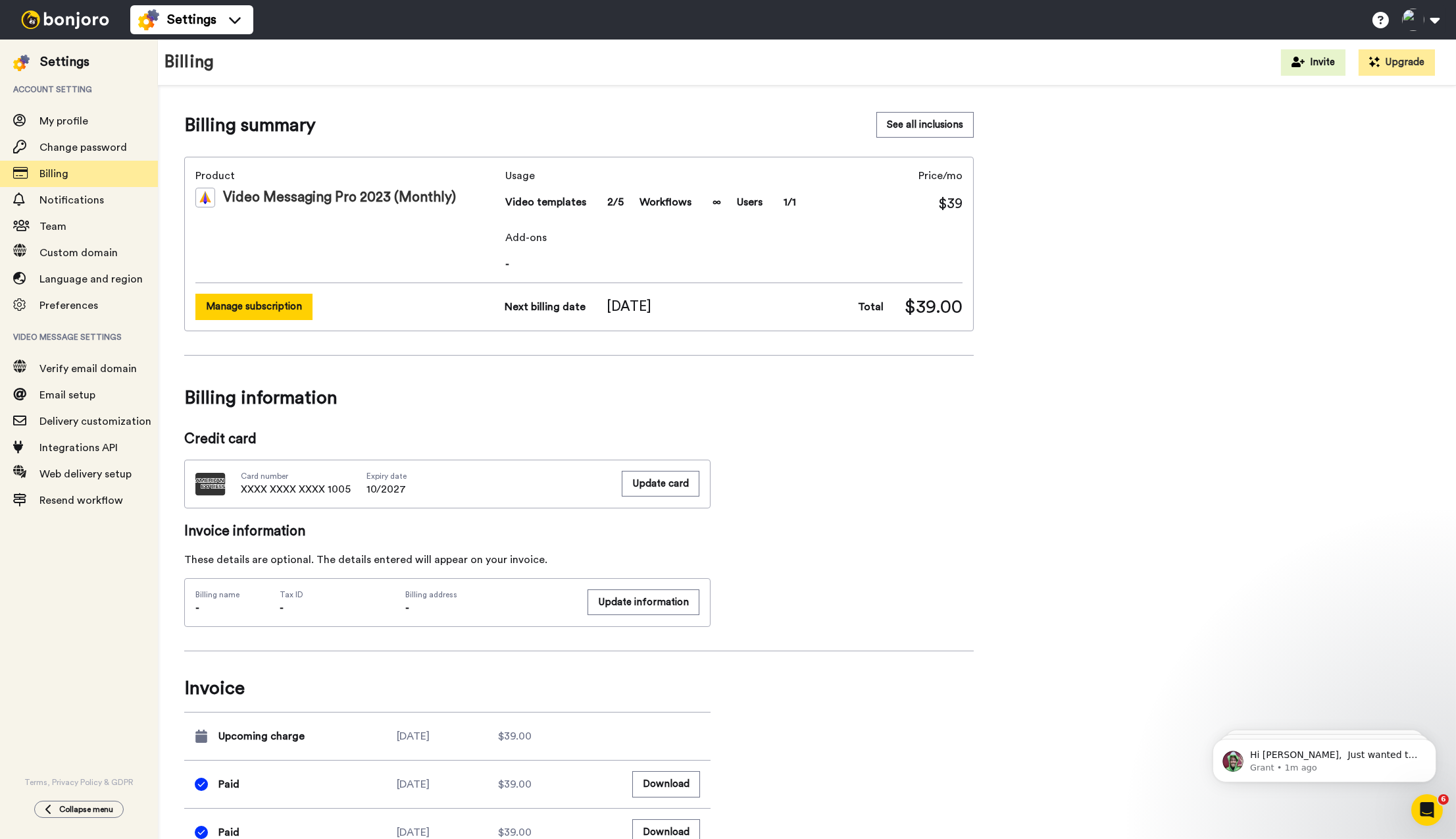
click at [280, 313] on button "Manage subscription" at bounding box center [254, 306] width 117 height 26
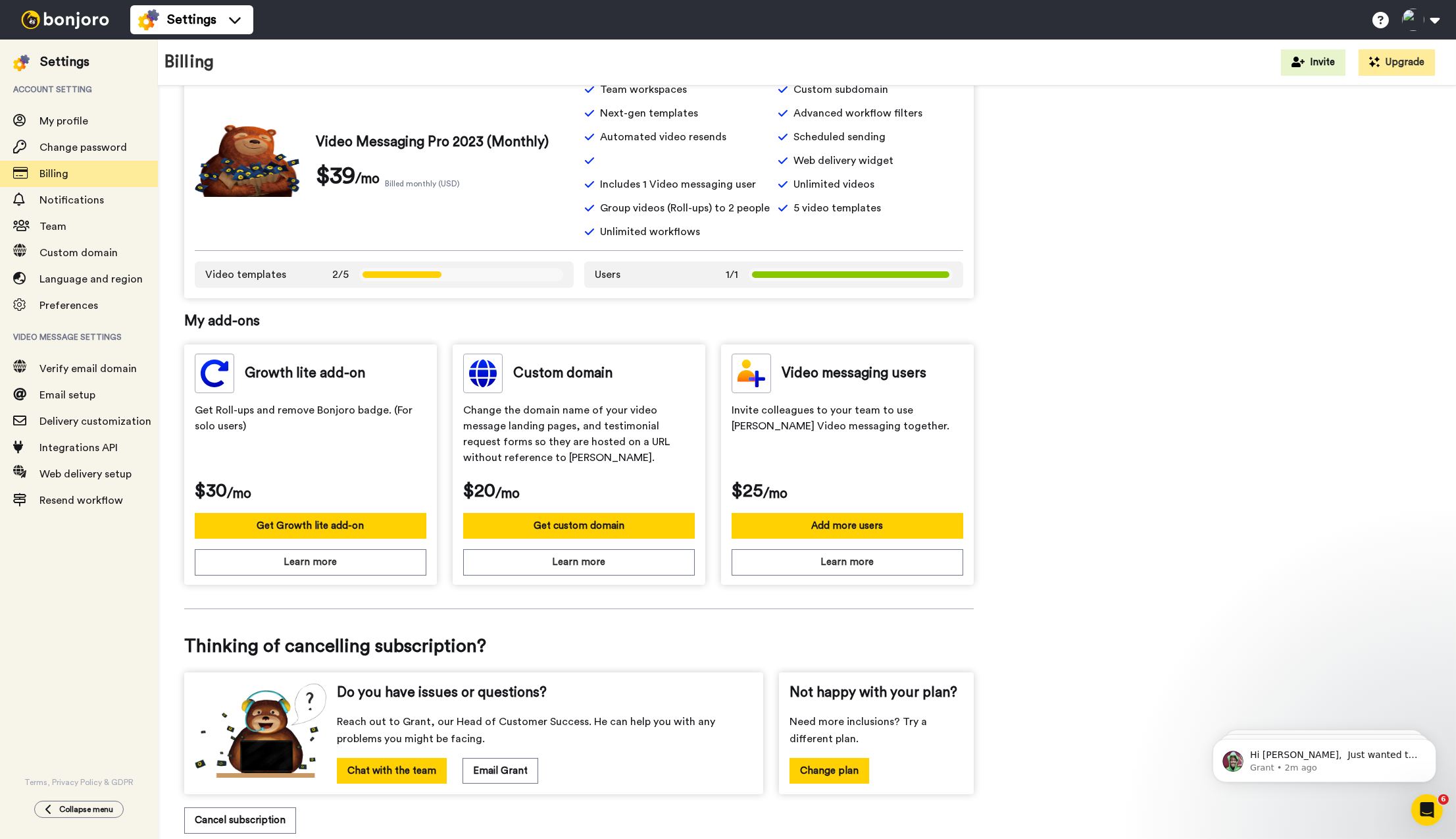
scroll to position [144, 0]
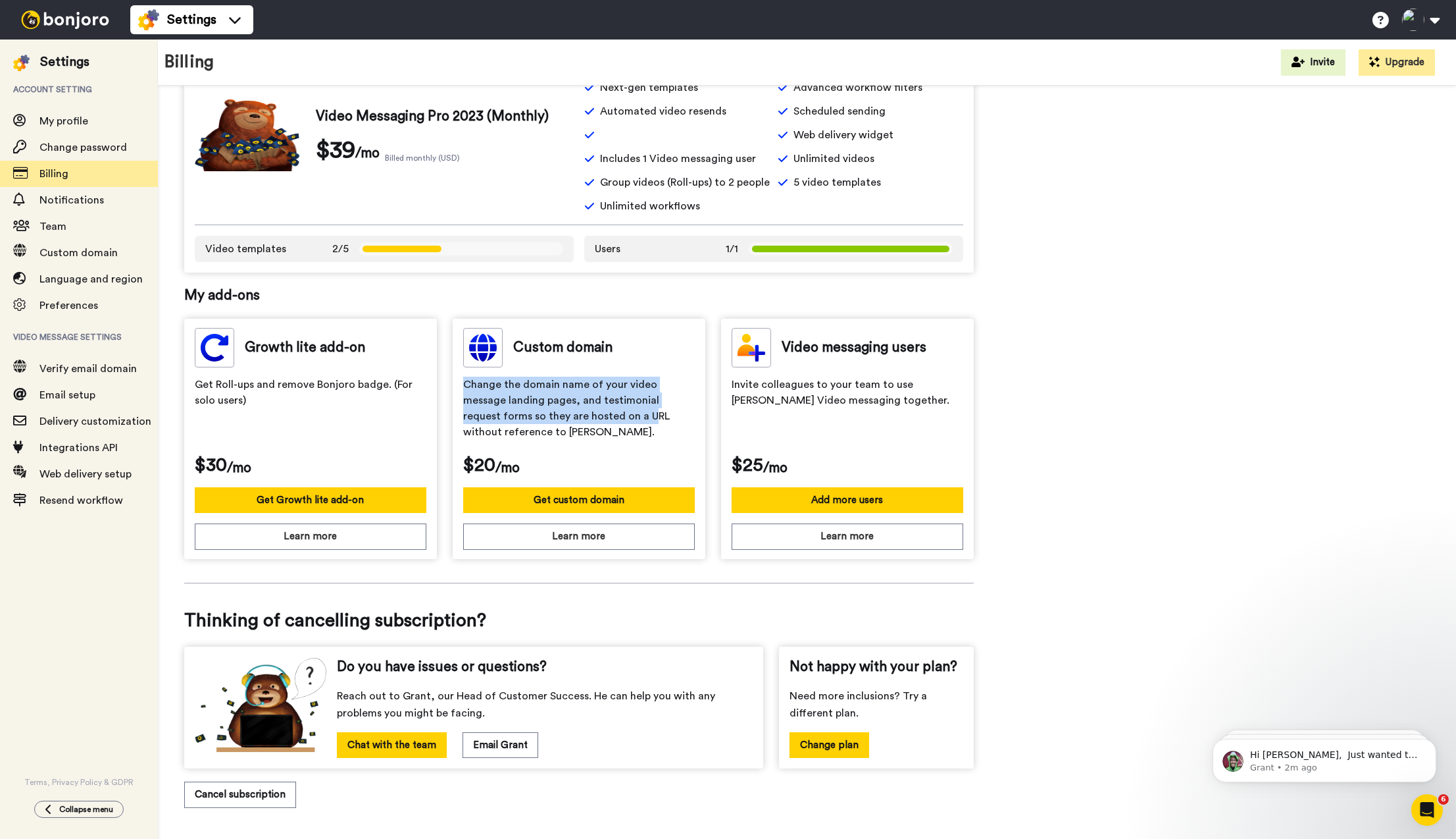
drag, startPoint x: 552, startPoint y: 368, endPoint x: 566, endPoint y: 422, distance: 55.8
click at [566, 422] on div "Custom domain Change the domain name of your video message landing pages, and t…" at bounding box center [579, 439] width 252 height 240
click at [566, 422] on span "Change the domain name of your video message landing pages, and testimonial req…" at bounding box center [579, 410] width 232 height 66
drag, startPoint x: 498, startPoint y: 391, endPoint x: 504, endPoint y: 414, distance: 23.8
click at [504, 414] on span "Change the domain name of your video message landing pages, and testimonial req…" at bounding box center [579, 410] width 232 height 66
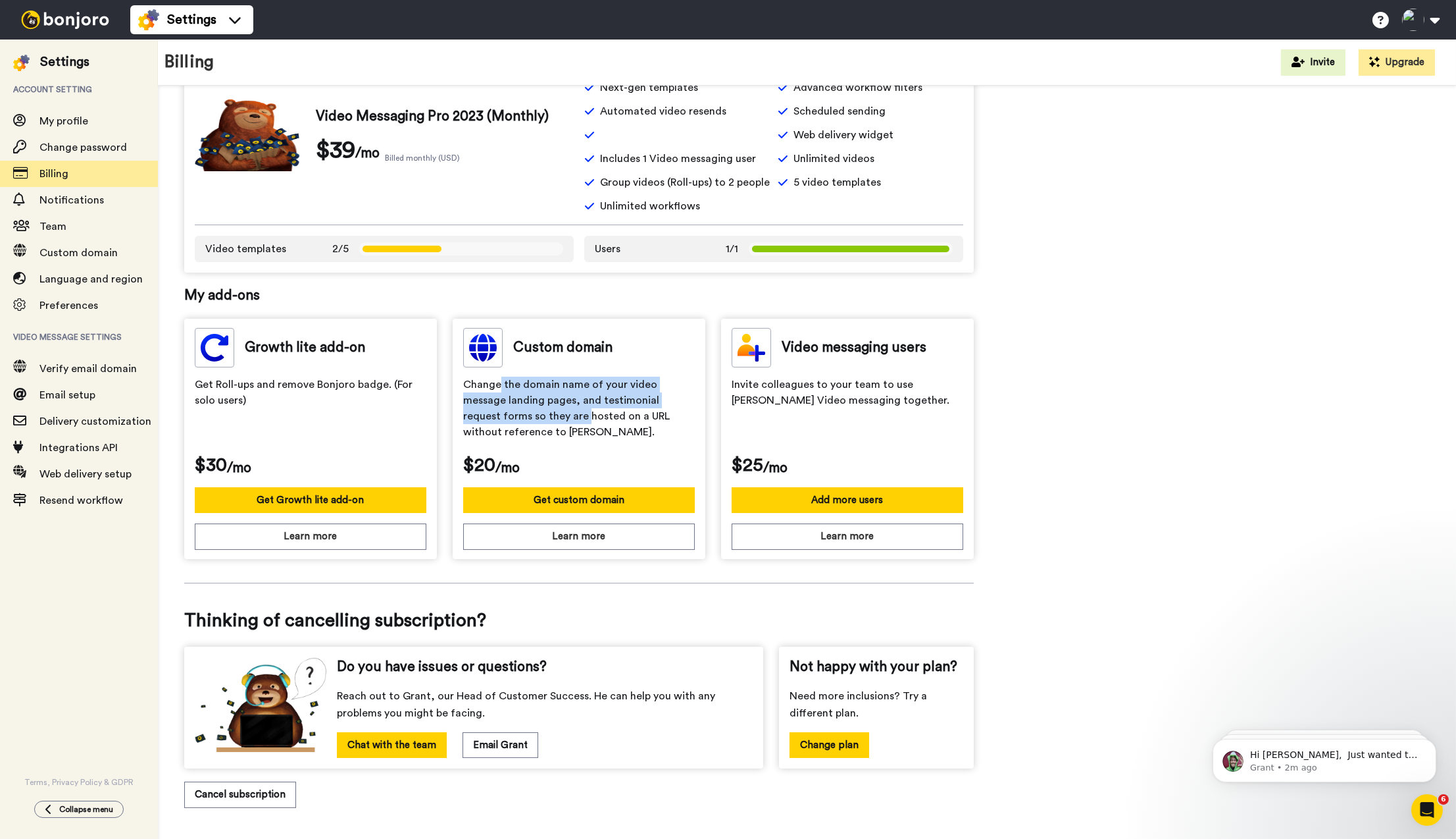
click at [504, 414] on span "Change the domain name of your video message landing pages, and testimonial req…" at bounding box center [579, 410] width 232 height 66
drag, startPoint x: 507, startPoint y: 394, endPoint x: 507, endPoint y: 431, distance: 37.0
click at [507, 424] on span "Change the domain name of your video message landing pages, and testimonial req…" at bounding box center [579, 410] width 232 height 66
click at [507, 432] on span "Change the domain name of your video message landing pages, and testimonial req…" at bounding box center [579, 410] width 232 height 66
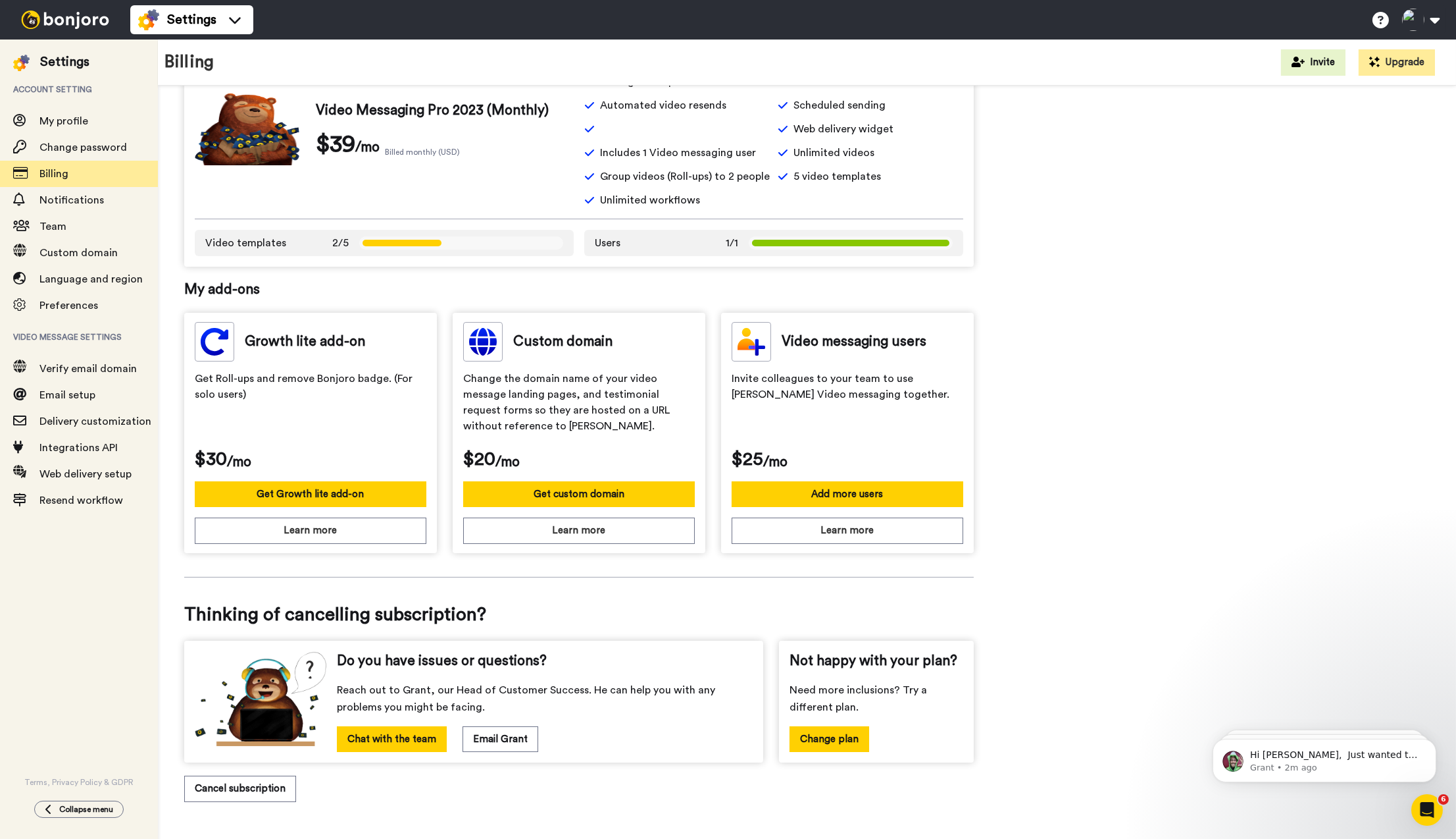
scroll to position [150, 0]
drag, startPoint x: 246, startPoint y: 380, endPoint x: 252, endPoint y: 391, distance: 12.5
click at [252, 391] on span "Get Roll-ups and remove Bonjoro badge. (For solo users)" at bounding box center [310, 403] width 232 height 66
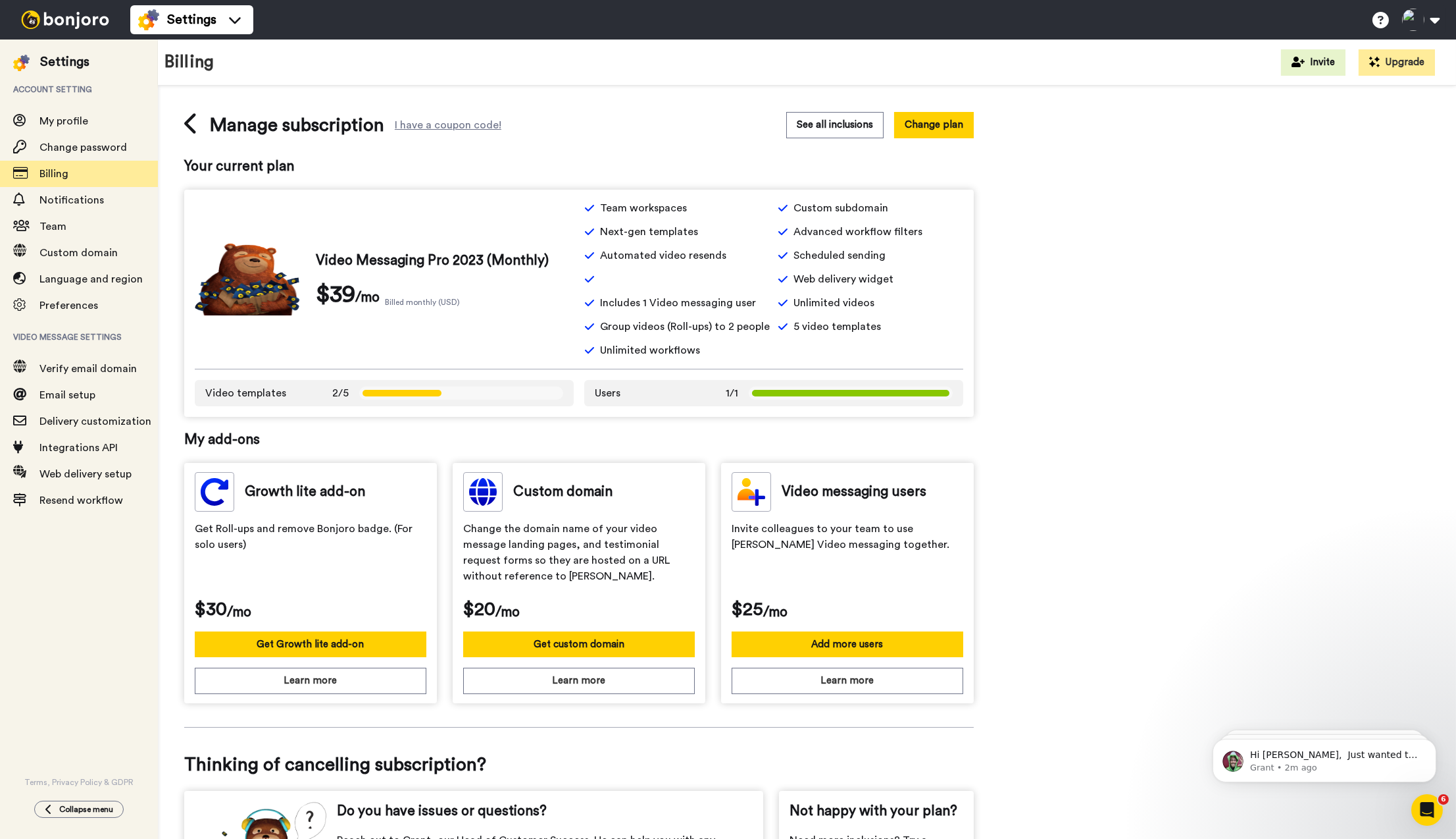
scroll to position [42, 0]
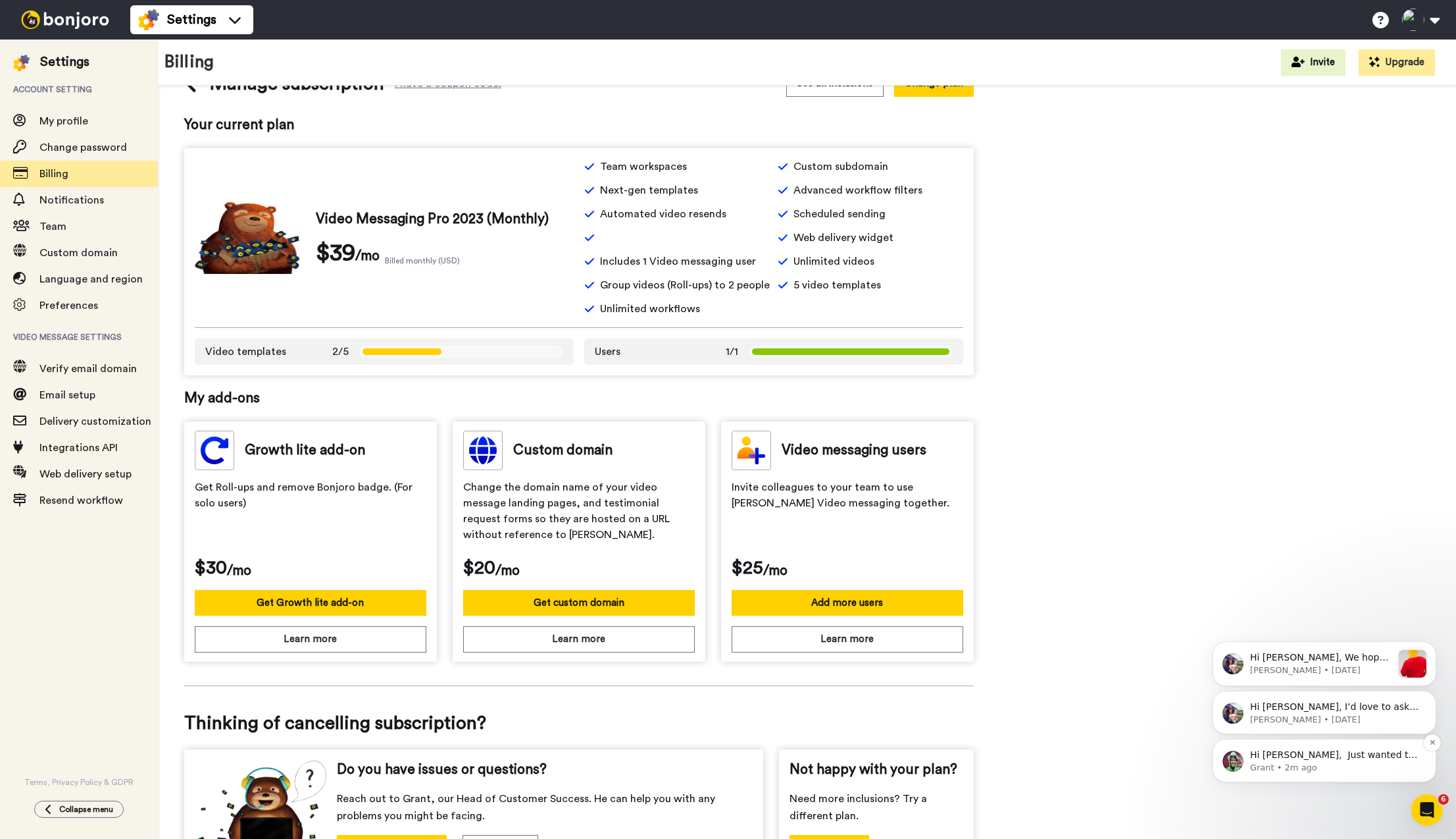
click at [1276, 761] on p "Grant • 2m ago" at bounding box center [1335, 766] width 170 height 12
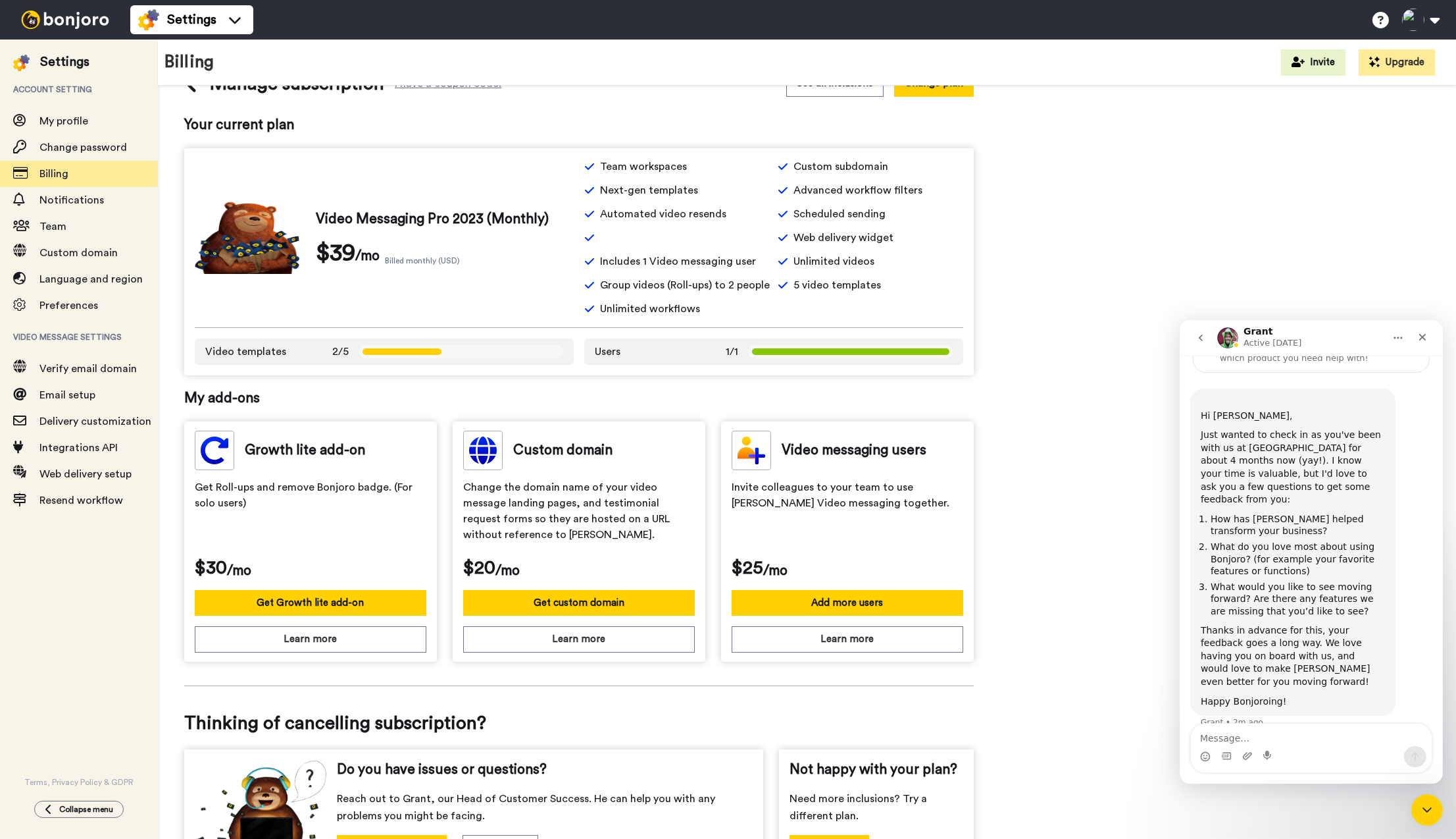
scroll to position [73, 0]
click at [1205, 335] on icon "go back" at bounding box center [1200, 337] width 10 height 10
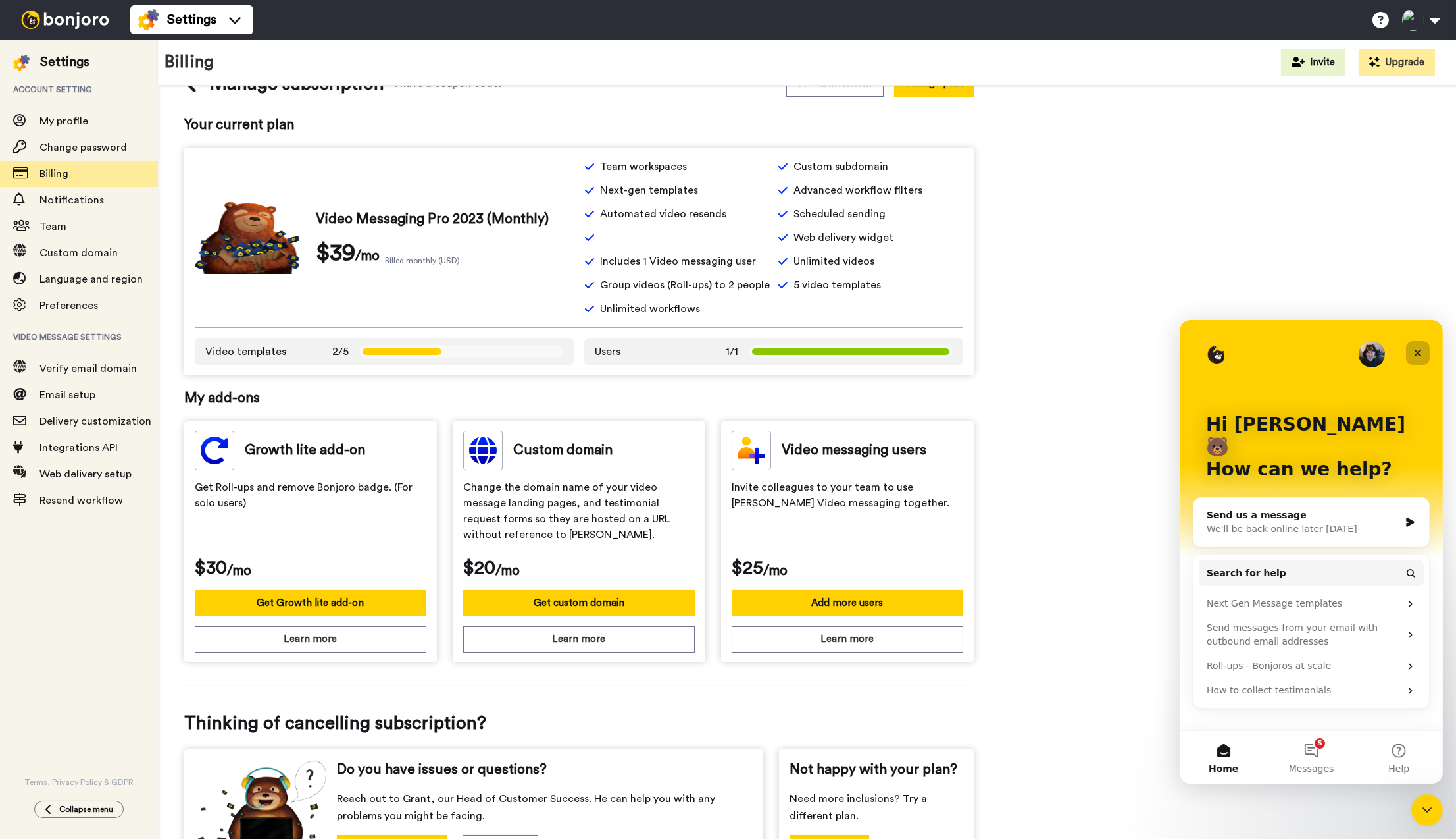
click at [1418, 352] on icon "Close" at bounding box center [1418, 353] width 8 height 8
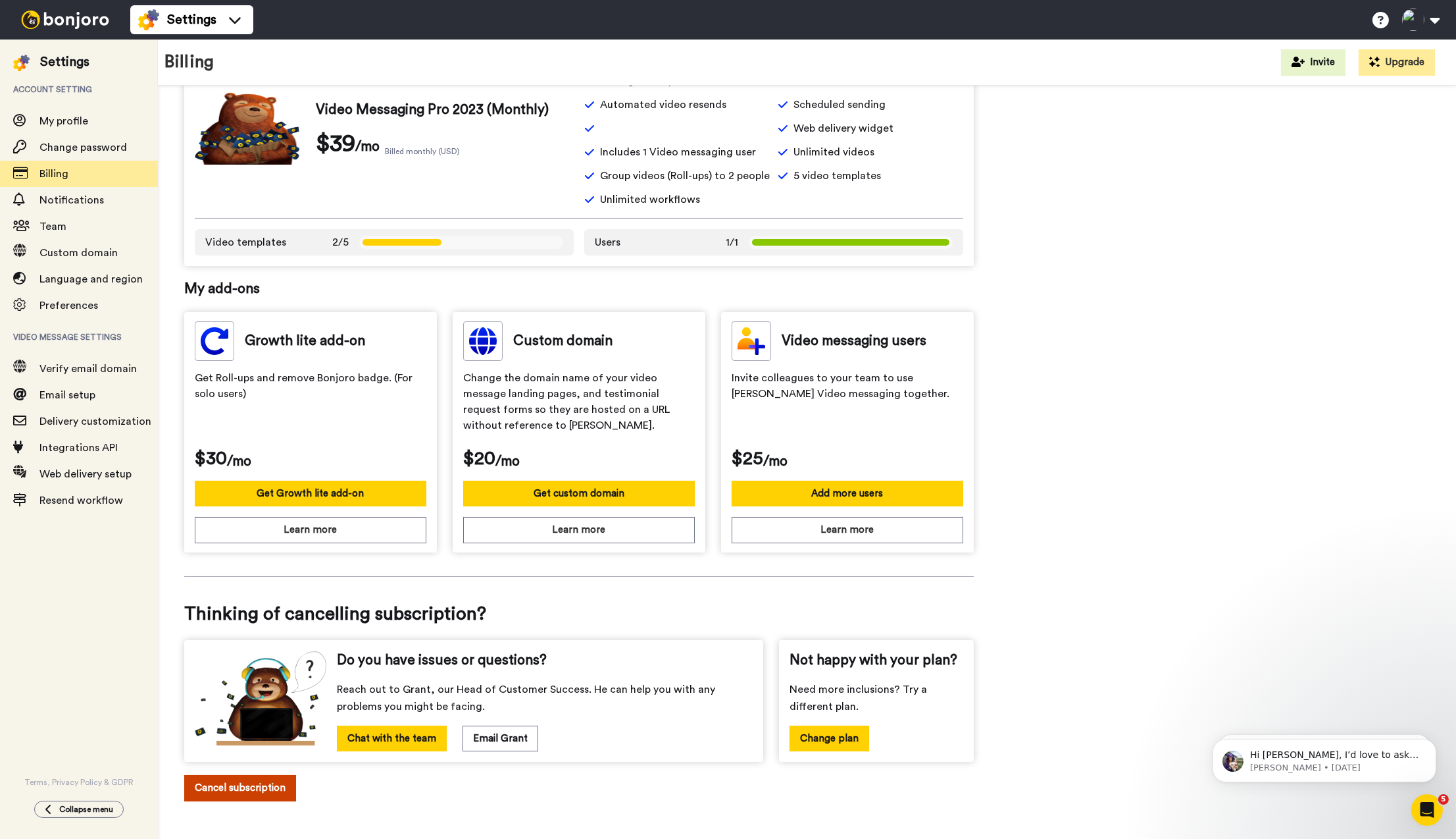
click at [255, 787] on button "Cancel subscription" at bounding box center [240, 787] width 112 height 26
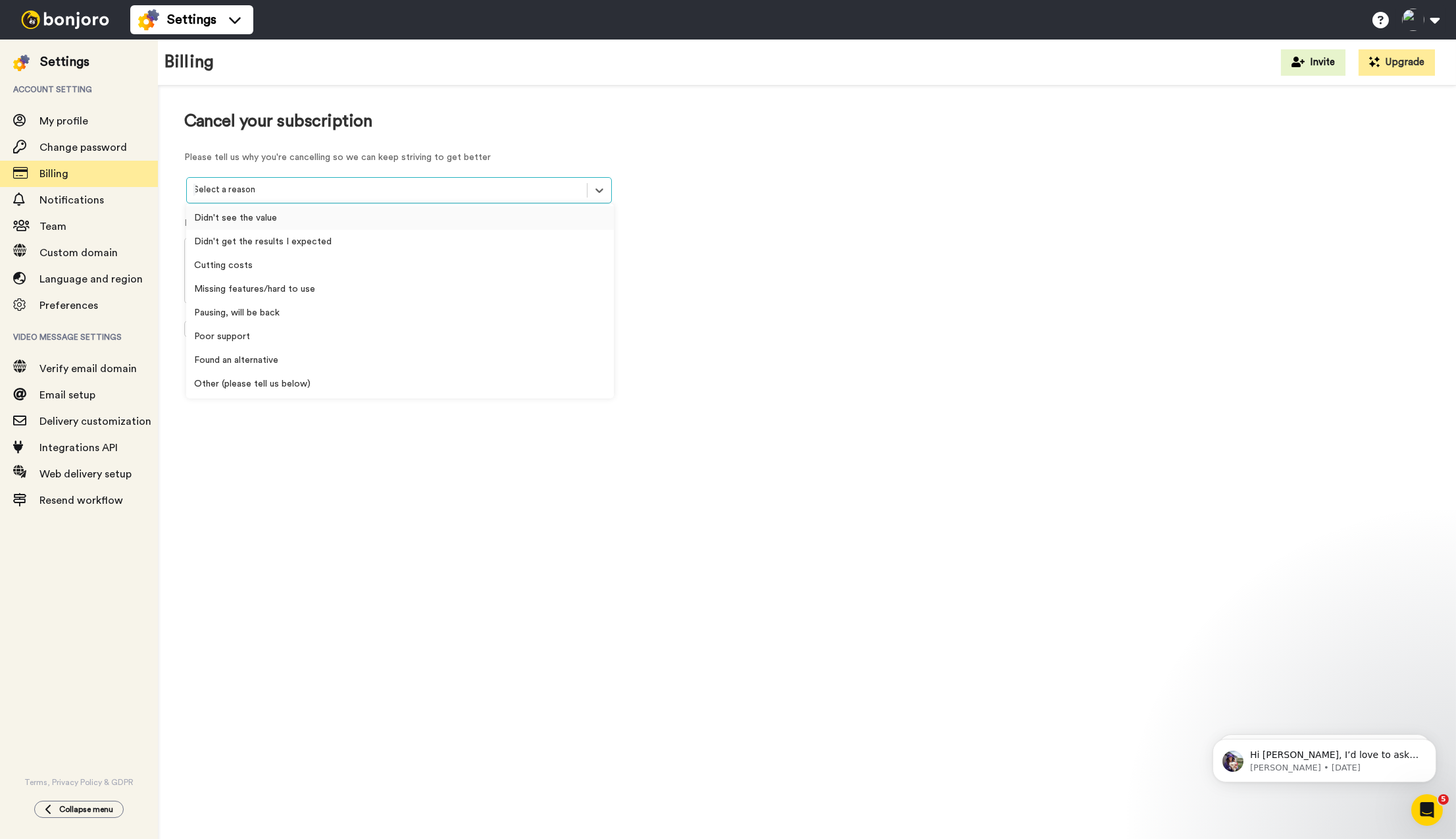
click at [294, 181] on div "Select a reason" at bounding box center [387, 190] width 400 height 21
click at [264, 317] on div "Pausing, will be back" at bounding box center [400, 312] width 427 height 24
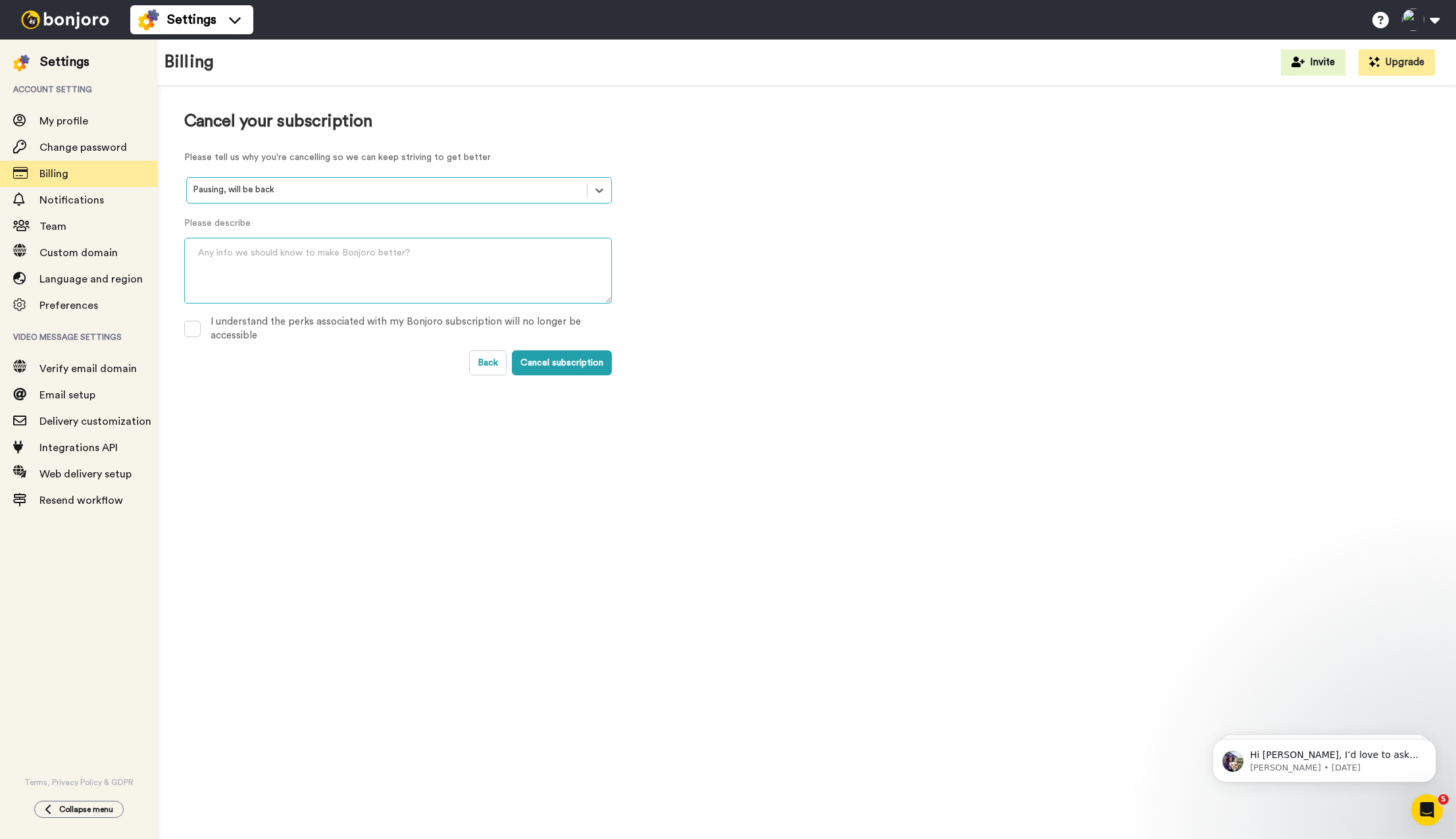
click at [287, 275] on textarea at bounding box center [398, 271] width 427 height 66
click at [471, 249] on textarea "dont have the time to record videos. need to build out email flow and integrate…" at bounding box center [398, 271] width 427 height 66
click at [454, 261] on textarea "dont have the time to record videos. need to build out email flow first and int…" at bounding box center [398, 271] width 427 height 66
type textarea "dont have the time to record videos. need to build out email flow first and int…"
click at [211, 335] on div "I understand the perks associated with my Bonjoro subscription will no longer b…" at bounding box center [411, 329] width 402 height 28
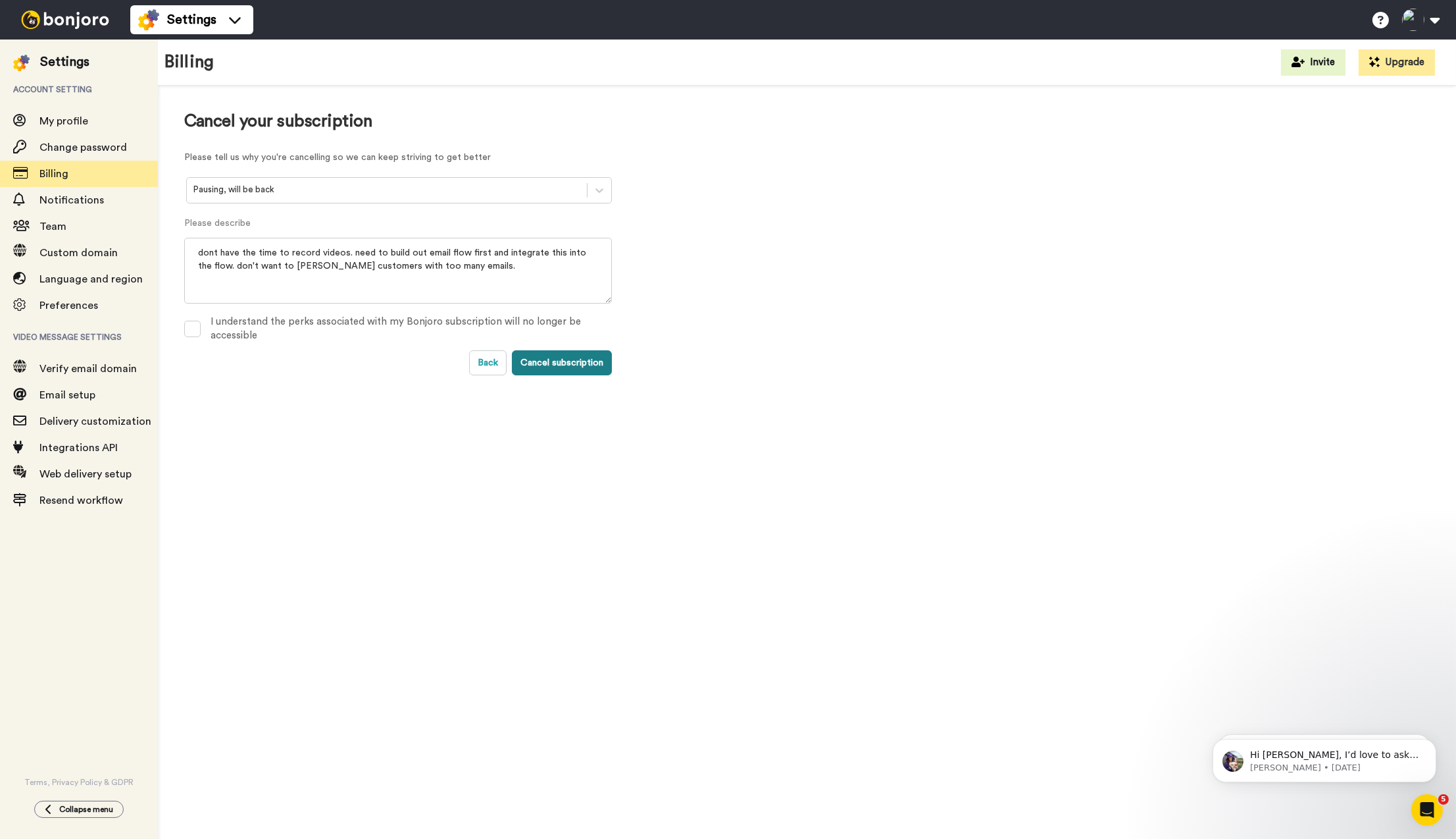
click at [562, 362] on button "Cancel subscription" at bounding box center [562, 362] width 100 height 25
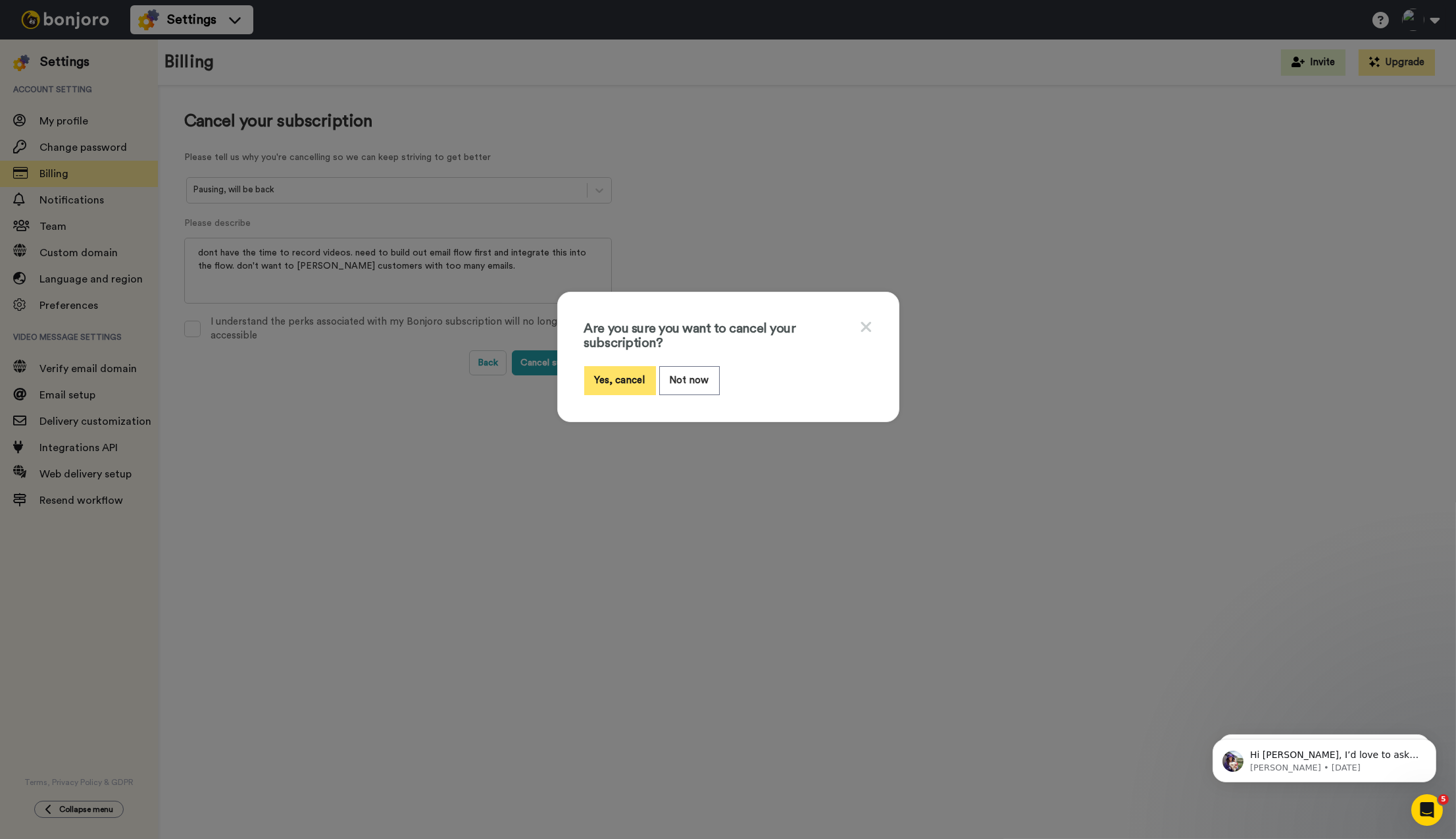
click at [614, 382] on button "Yes, cancel" at bounding box center [620, 380] width 72 height 28
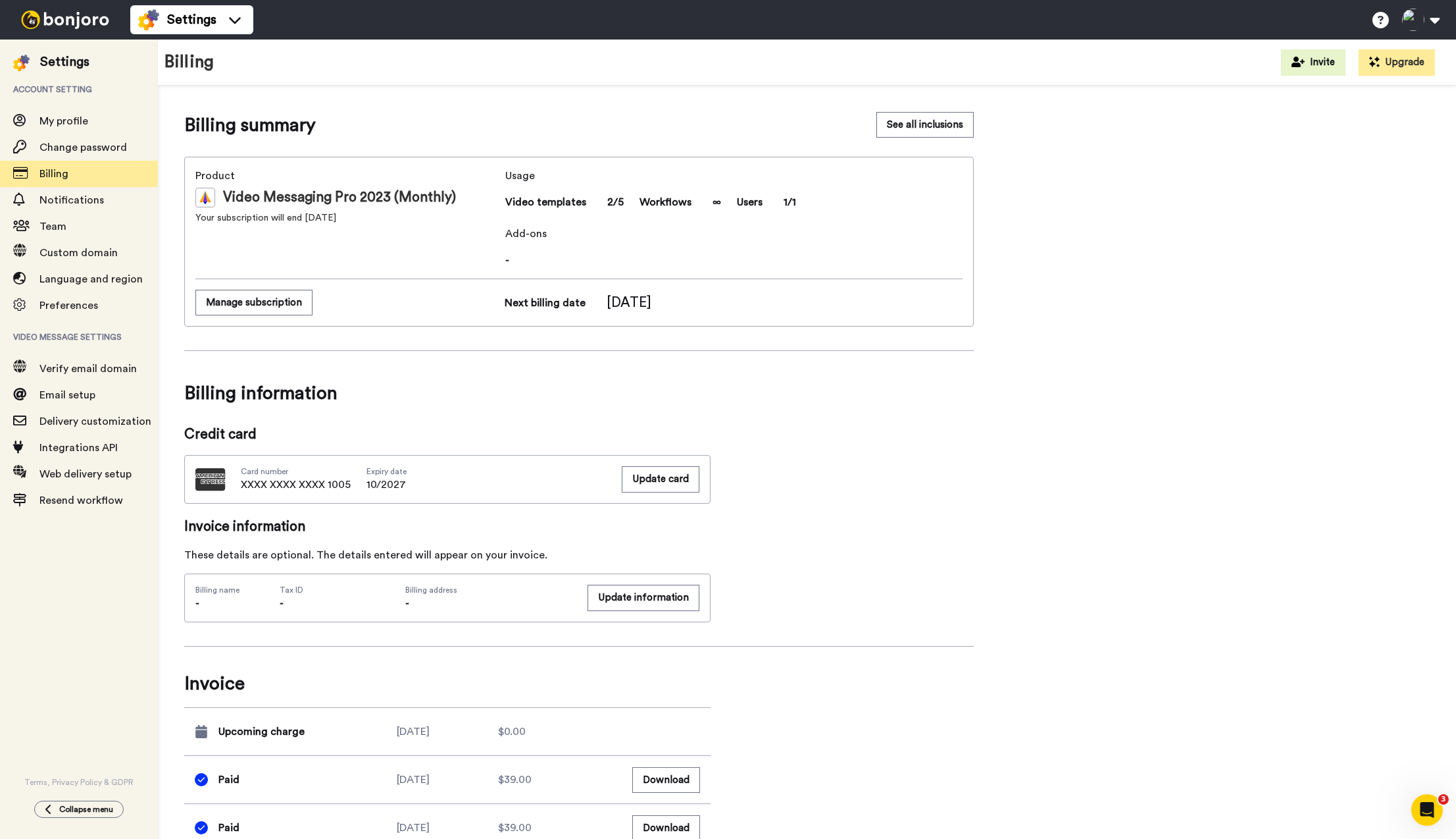
click at [877, 556] on div "Billing summary See all inclusions Product Video Messaging Pro 2023 (Monthly) Y…" at bounding box center [579, 577] width 789 height 932
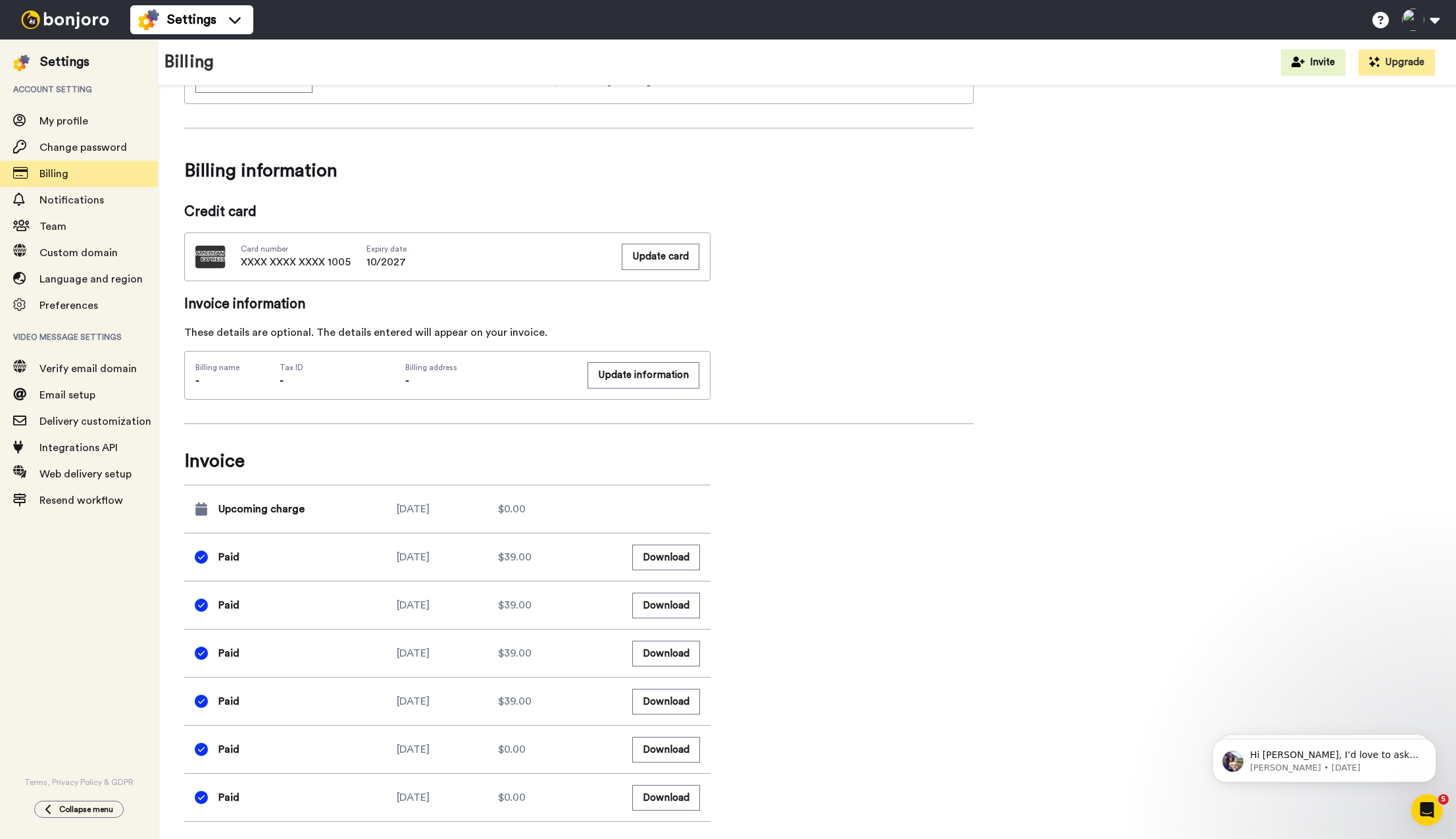
click at [808, 674] on div "Billing summary See all inclusions Product Video Messaging Pro 2023 (Monthly) Y…" at bounding box center [579, 355] width 789 height 932
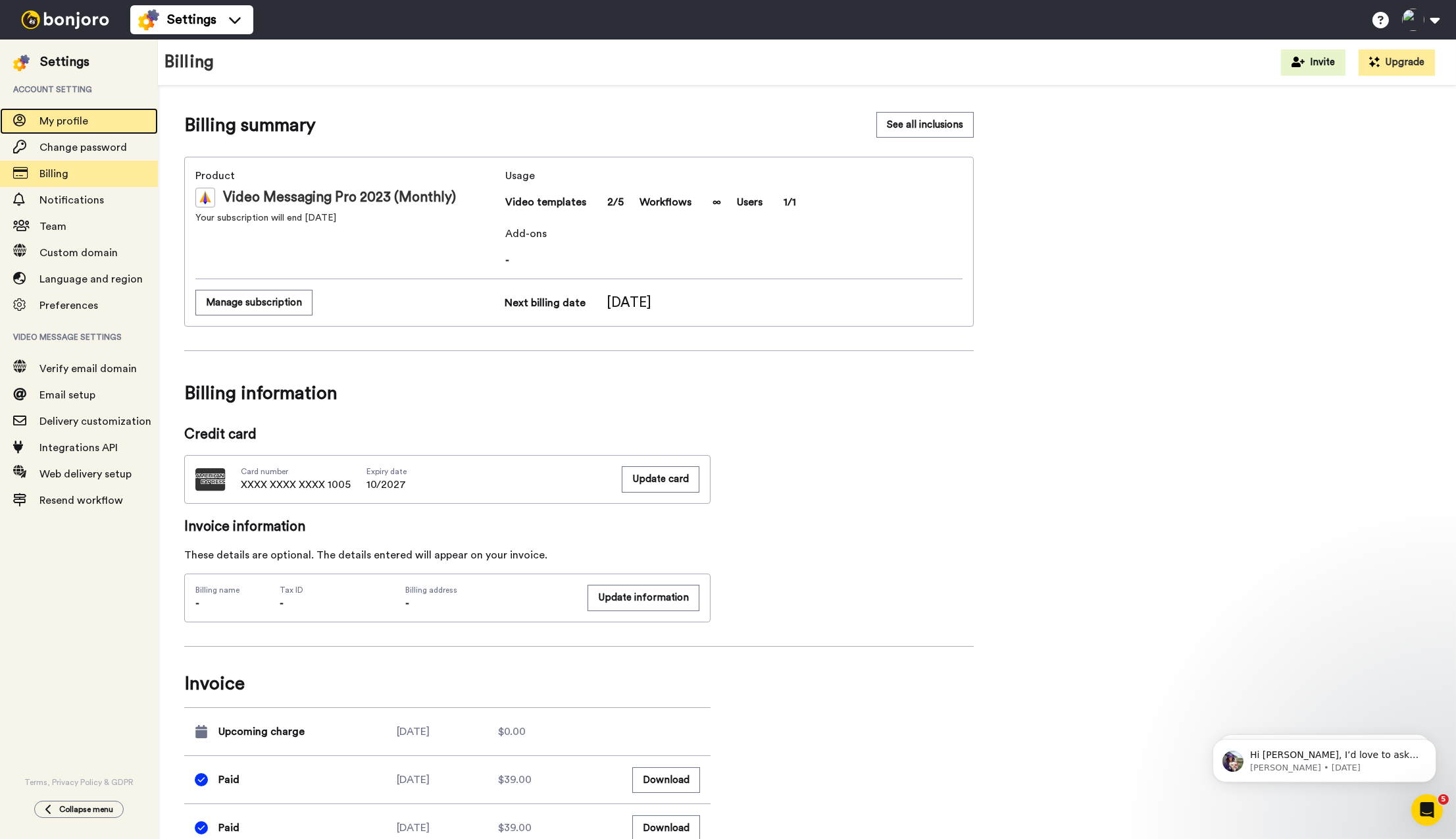
click at [85, 127] on span "My profile" at bounding box center [98, 121] width 118 height 16
